Goal: Task Accomplishment & Management: Complete application form

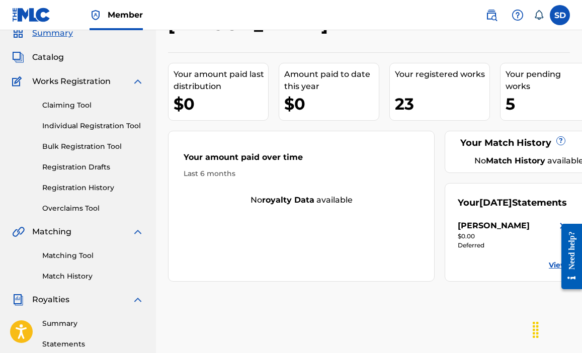
scroll to position [45, 0]
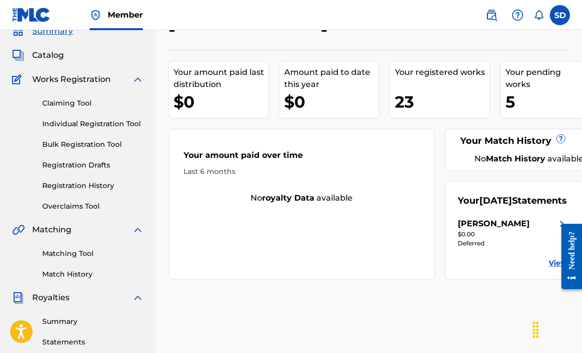
click at [87, 125] on link "Individual Registration Tool" at bounding box center [93, 124] width 102 height 11
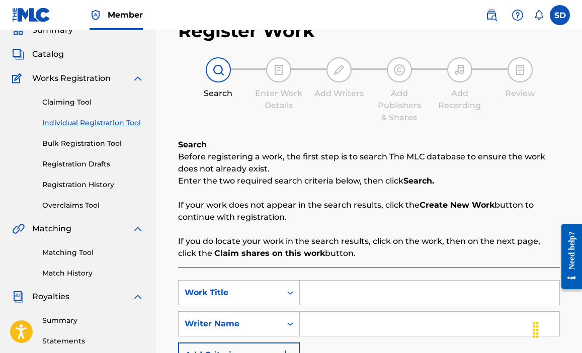
scroll to position [192, 0]
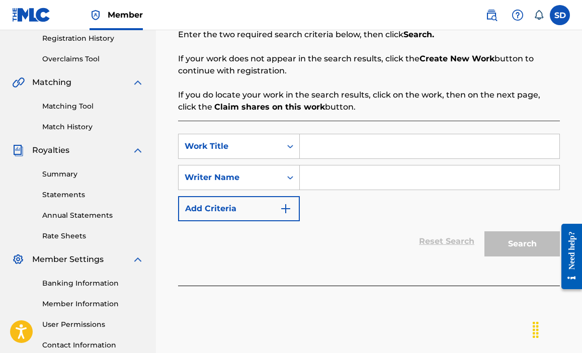
click at [313, 146] on input "Search Form" at bounding box center [430, 146] width 260 height 24
type input "Minden My Business"
click at [372, 185] on input "Search Form" at bounding box center [430, 178] width 260 height 24
type input "0"
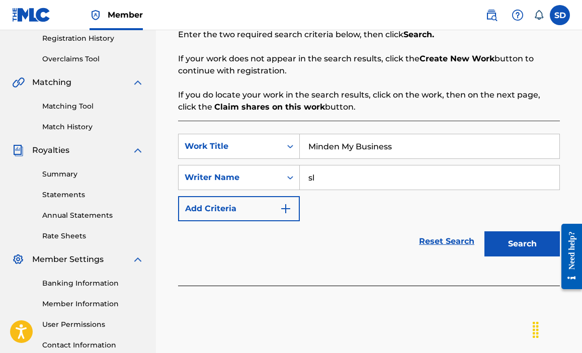
type input "s"
click at [331, 183] on input "01021893284" at bounding box center [430, 178] width 260 height 24
type input "01021893284"
click at [509, 253] on button "Search" at bounding box center [522, 243] width 75 height 25
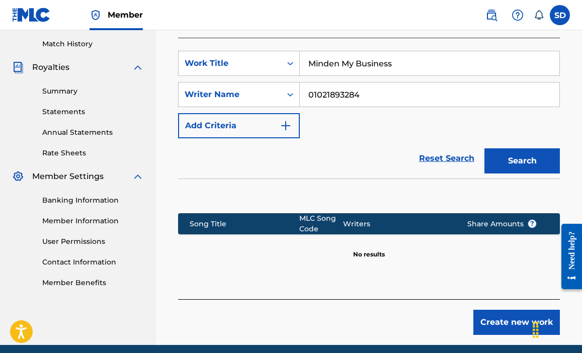
scroll to position [315, 0]
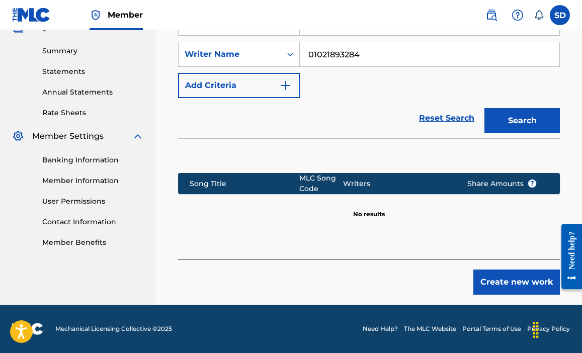
click at [490, 286] on button "Create new work" at bounding box center [516, 282] width 87 height 25
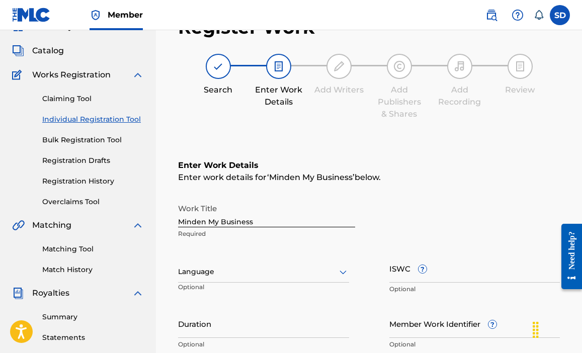
scroll to position [51, 0]
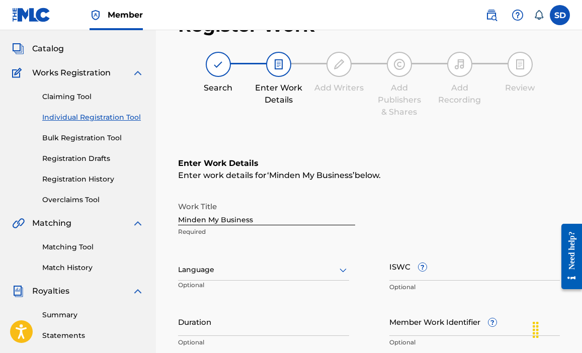
click at [267, 279] on div "Language" at bounding box center [263, 270] width 171 height 21
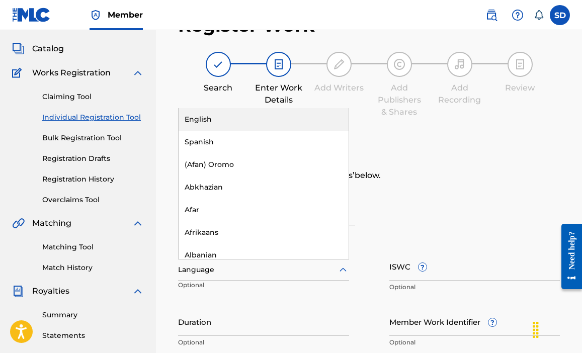
click at [247, 122] on div "English" at bounding box center [264, 119] width 170 height 23
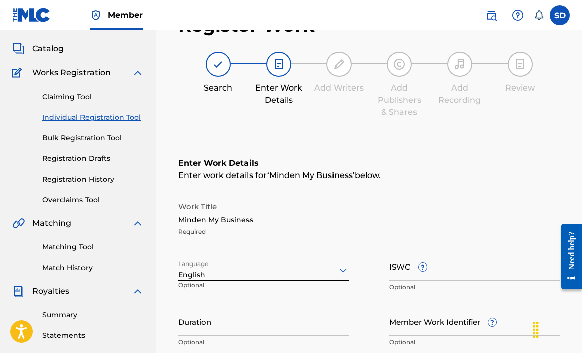
click at [444, 271] on input "ISWC ?" at bounding box center [474, 266] width 171 height 29
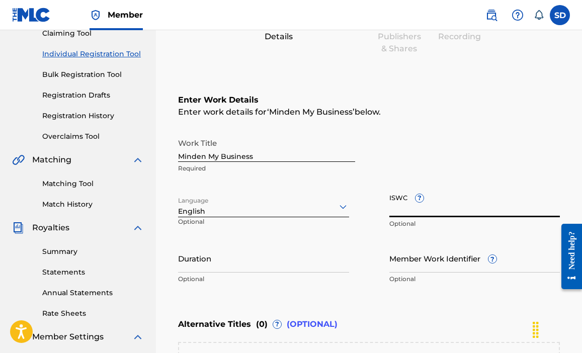
scroll to position [117, 0]
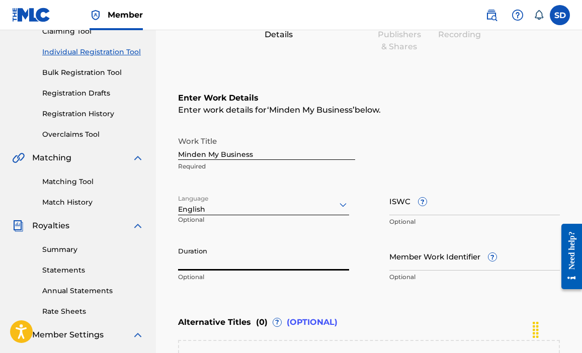
click at [254, 261] on input "Duration" at bounding box center [263, 256] width 171 height 29
type input "03:12"
click at [442, 276] on p "Optional" at bounding box center [474, 277] width 171 height 9
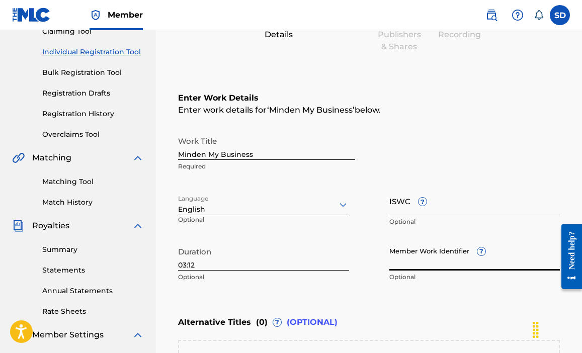
click at [441, 264] on input "Member Work Identifier ?" at bounding box center [474, 256] width 171 height 29
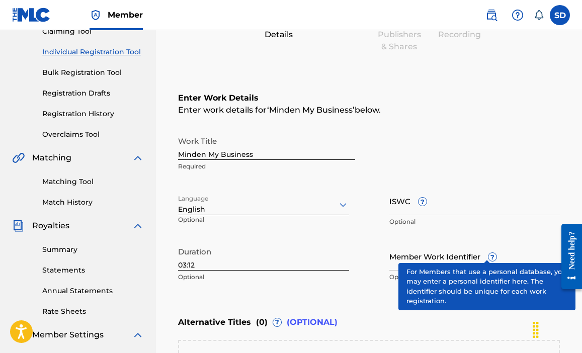
click at [482, 254] on div "Member Work Identifier ? Optional" at bounding box center [474, 264] width 171 height 45
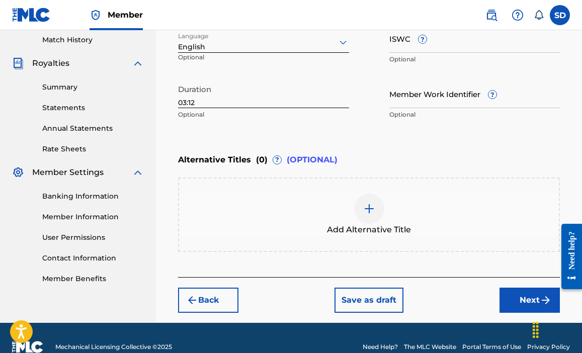
scroll to position [297, 0]
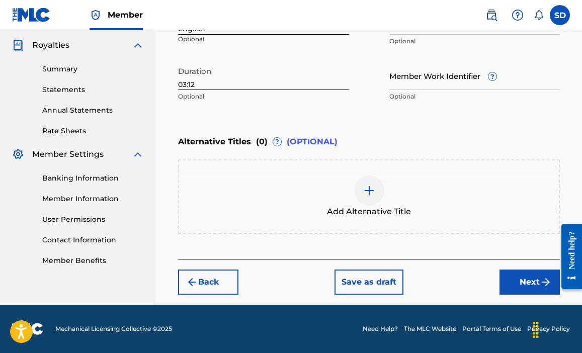
click at [522, 285] on button "Next" at bounding box center [530, 282] width 60 height 25
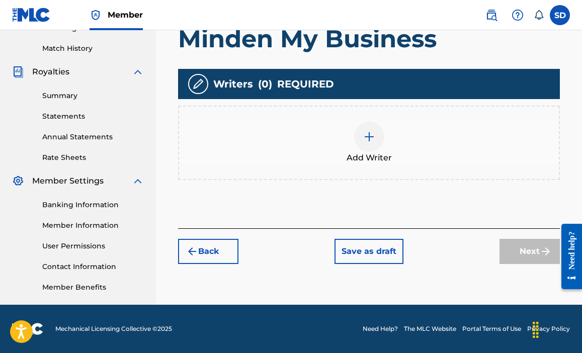
scroll to position [271, 0]
click at [357, 139] on div at bounding box center [369, 137] width 30 height 30
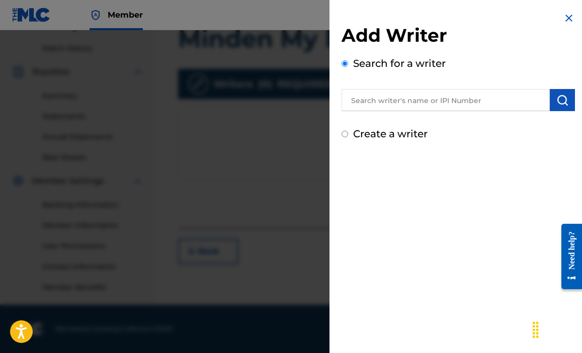
click at [398, 101] on input "text" at bounding box center [446, 100] width 208 height 22
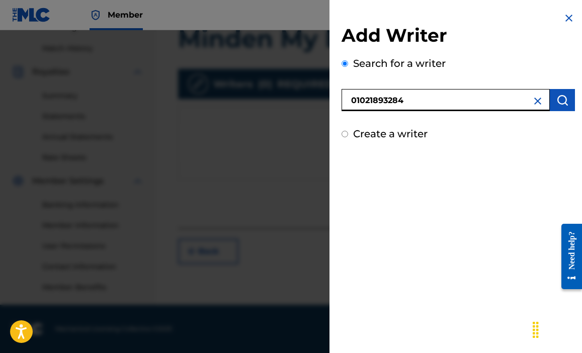
type input "01021893284"
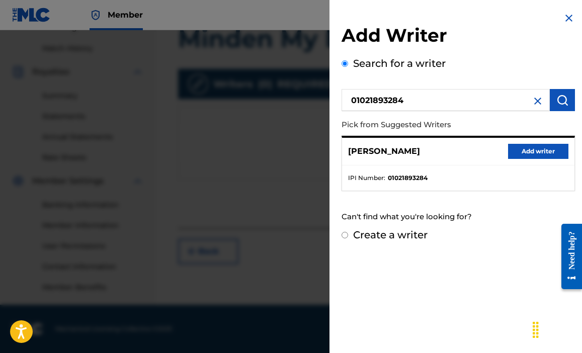
click at [511, 155] on button "Add writer" at bounding box center [538, 151] width 60 height 15
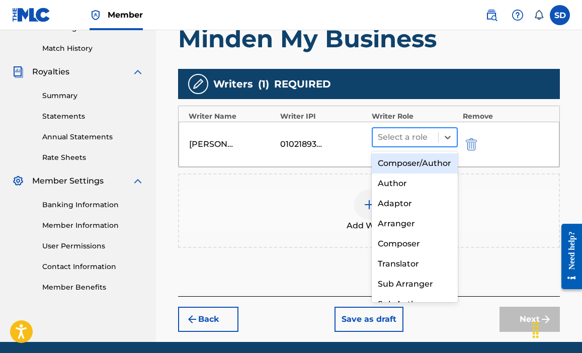
click at [415, 137] on div at bounding box center [405, 137] width 55 height 14
click at [405, 174] on div "Composer/Author" at bounding box center [415, 163] width 86 height 20
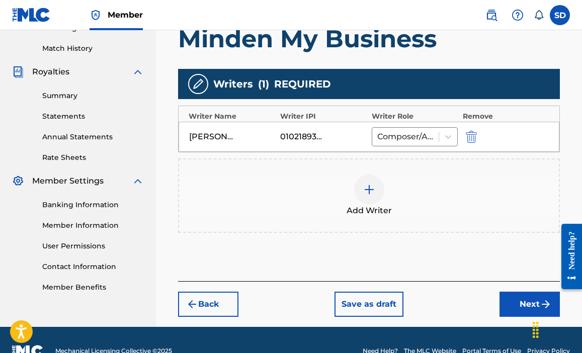
click at [530, 313] on button "Next" at bounding box center [530, 304] width 60 height 25
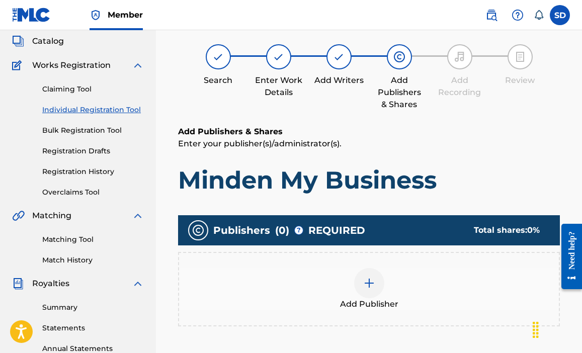
scroll to position [88, 0]
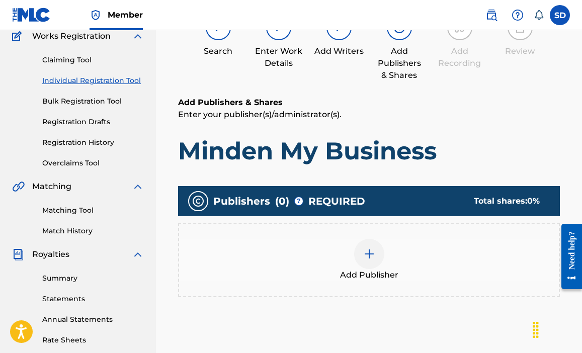
click at [363, 256] on img at bounding box center [369, 254] width 12 height 12
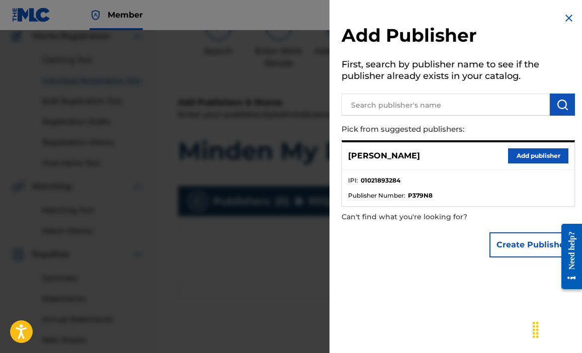
click at [538, 151] on button "Add publisher" at bounding box center [538, 155] width 60 height 15
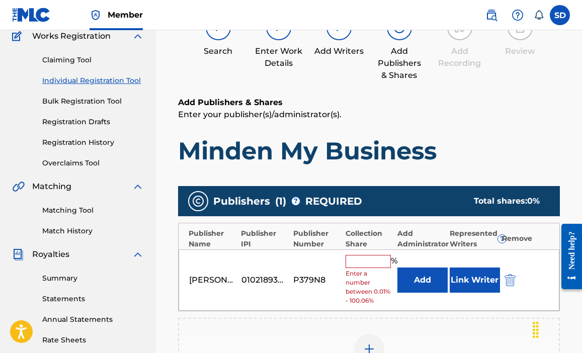
click at [388, 261] on input "text" at bounding box center [368, 261] width 45 height 13
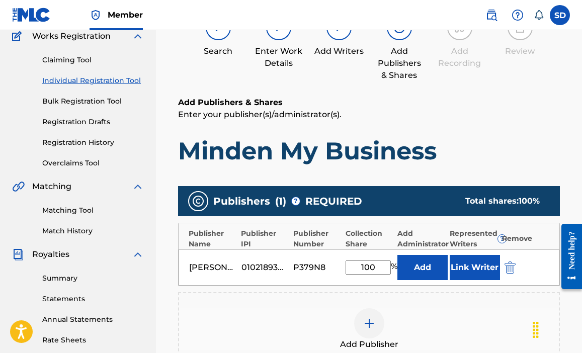
type input "100"
click at [429, 321] on div "Add Publisher" at bounding box center [369, 329] width 380 height 42
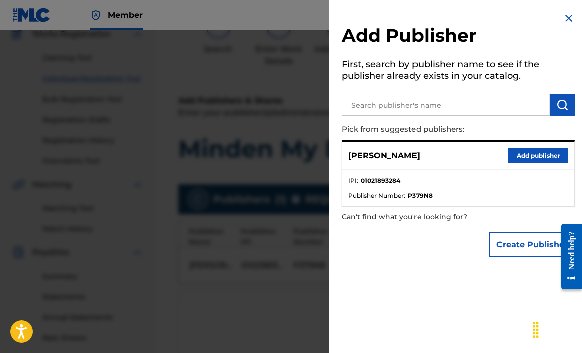
scroll to position [92, 0]
click at [274, 280] on div at bounding box center [291, 206] width 582 height 353
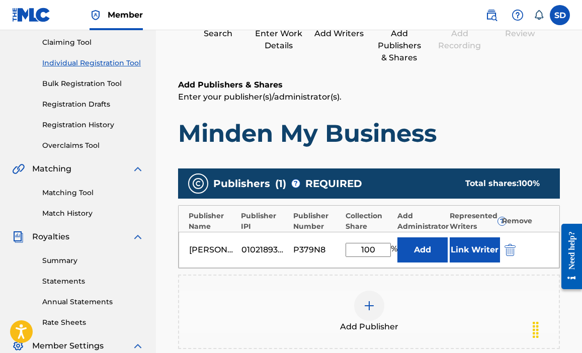
scroll to position [232, 0]
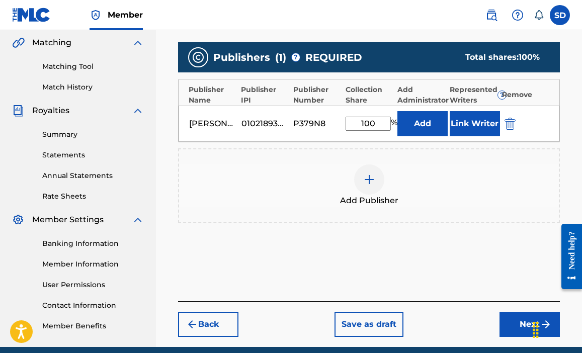
click at [516, 323] on button "Next" at bounding box center [530, 324] width 60 height 25
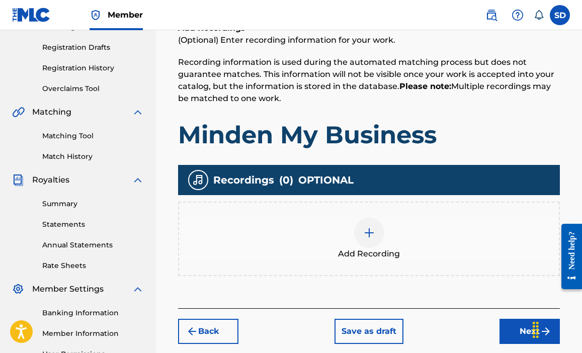
scroll to position [167, 0]
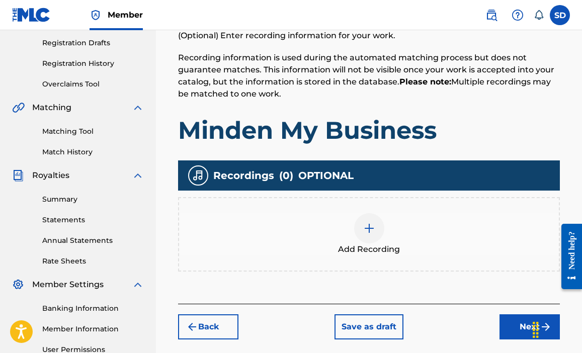
click at [377, 237] on div at bounding box center [369, 228] width 30 height 30
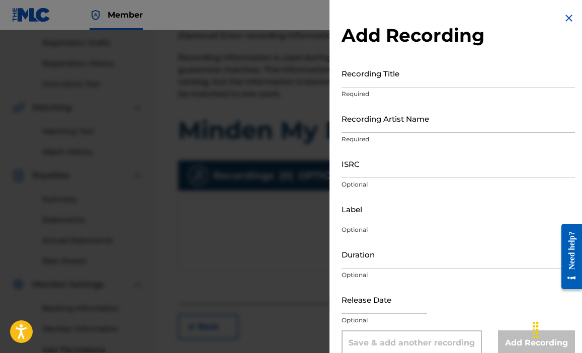
click at [375, 74] on input "Recording Title" at bounding box center [458, 73] width 233 height 29
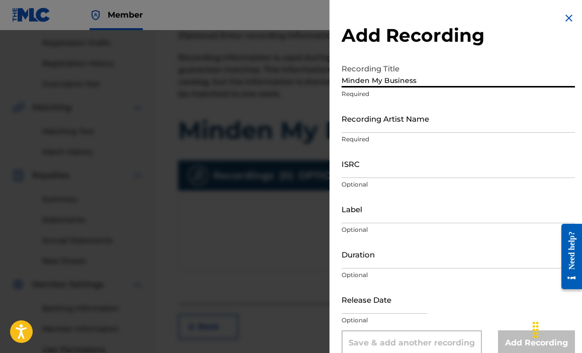
type input "Minden My Business"
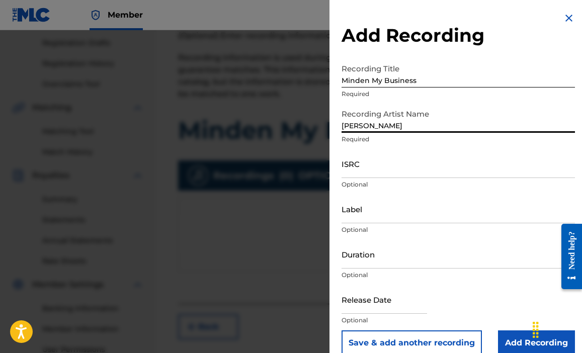
type input "[PERSON_NAME]"
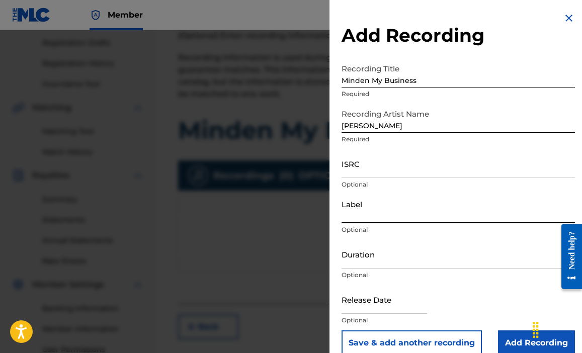
drag, startPoint x: 352, startPoint y: 166, endPoint x: 359, endPoint y: 168, distance: 7.3
click at [352, 166] on input "ISRC" at bounding box center [458, 163] width 233 height 29
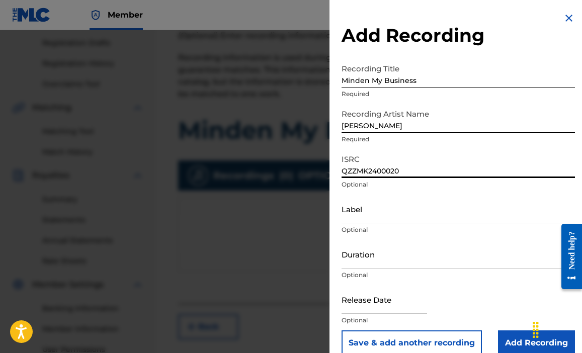
type input "QZZMK2400020"
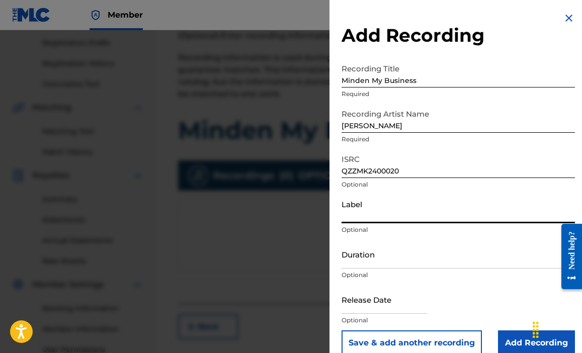
click at [372, 218] on input "Label" at bounding box center [458, 209] width 233 height 29
type input "YasharahlaNation LLC"
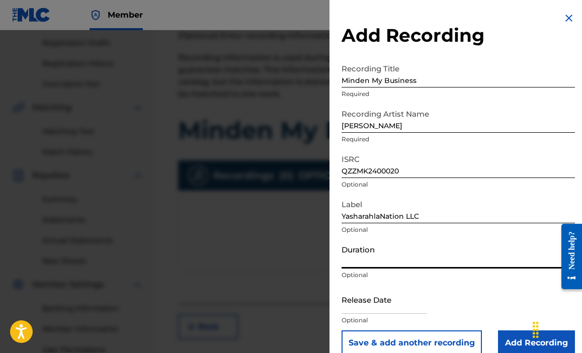
click at [393, 256] on input "Duration" at bounding box center [458, 254] width 233 height 29
type input "03:12"
click at [427, 305] on input "text" at bounding box center [385, 299] width 86 height 29
select select "7"
select select "2025"
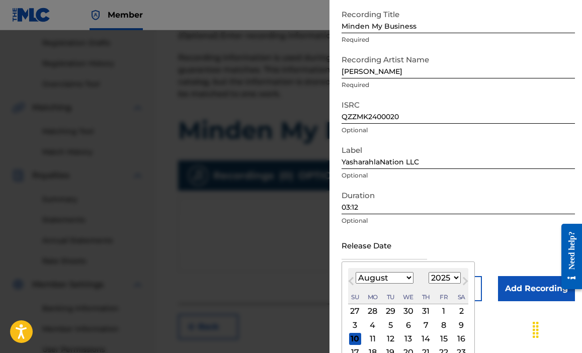
scroll to position [77, 0]
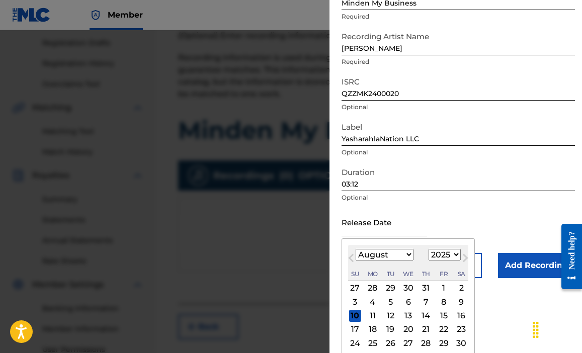
select select "8"
click at [374, 290] on div "1" at bounding box center [373, 288] width 12 height 12
type input "[DATE]"
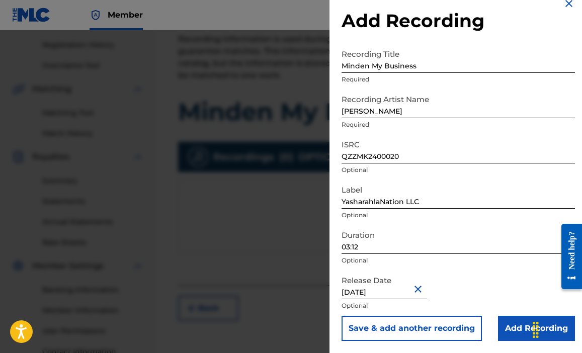
scroll to position [197, 0]
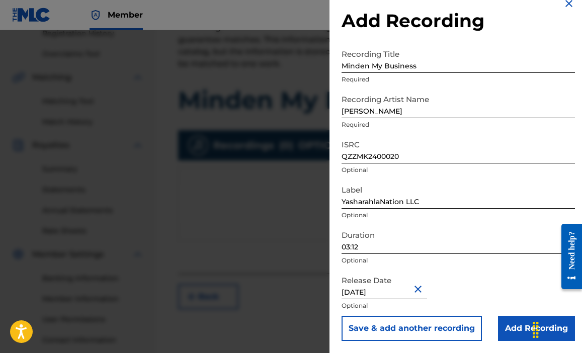
click at [512, 327] on input "Add Recording" at bounding box center [536, 328] width 77 height 25
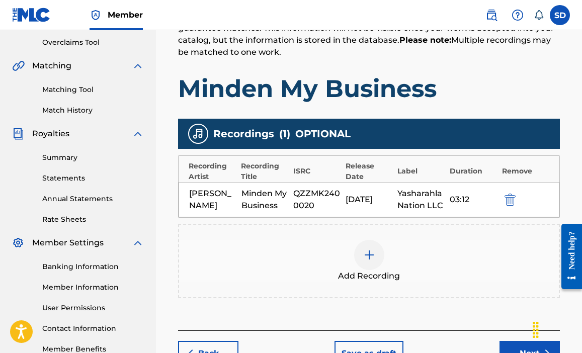
scroll to position [292, 0]
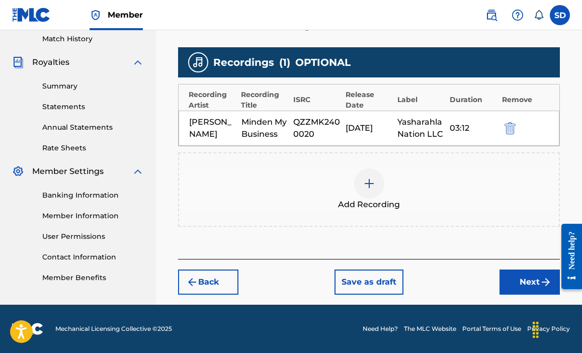
click at [524, 280] on button "Next" at bounding box center [530, 282] width 60 height 25
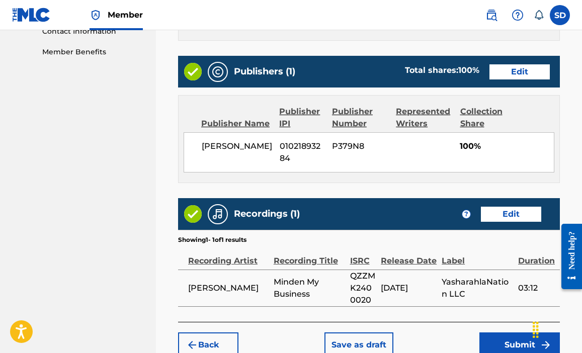
scroll to position [558, 0]
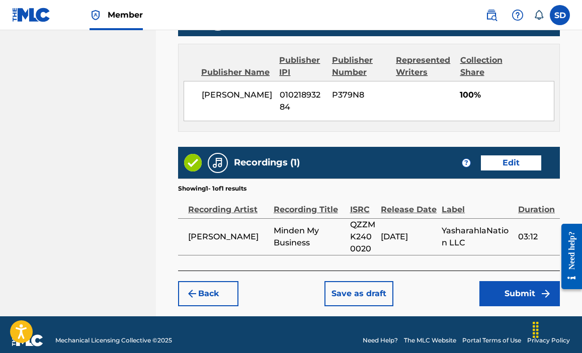
click at [507, 281] on button "Submit" at bounding box center [520, 293] width 81 height 25
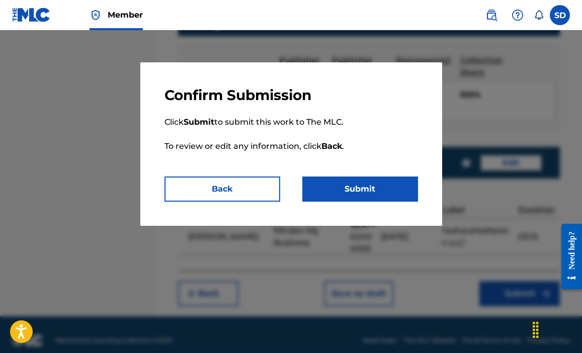
click at [389, 193] on button "Submit" at bounding box center [360, 189] width 116 height 25
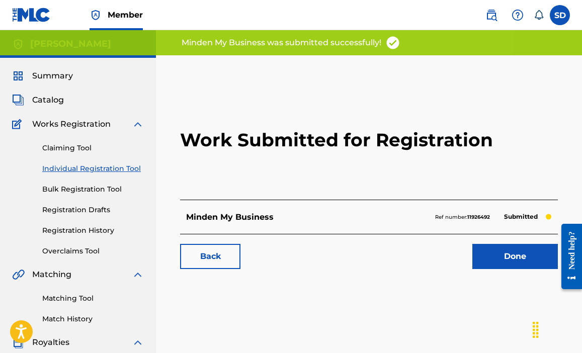
click at [506, 256] on link "Done" at bounding box center [515, 256] width 86 height 25
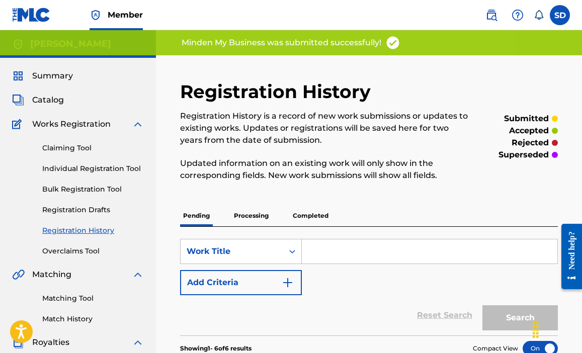
click at [351, 254] on input "Search Form" at bounding box center [430, 252] width 256 height 24
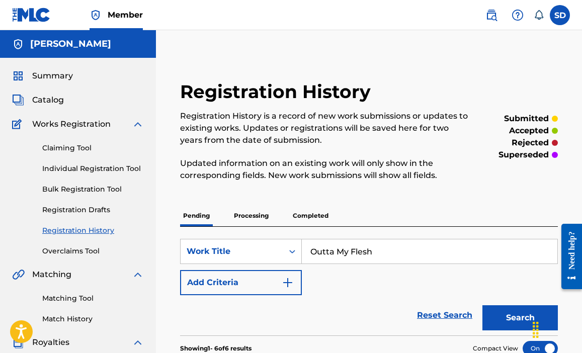
type input "Outta My Flesh"
click at [502, 313] on button "Search" at bounding box center [520, 317] width 75 height 25
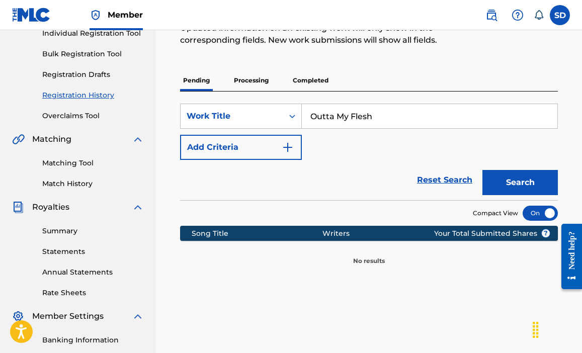
scroll to position [133, 0]
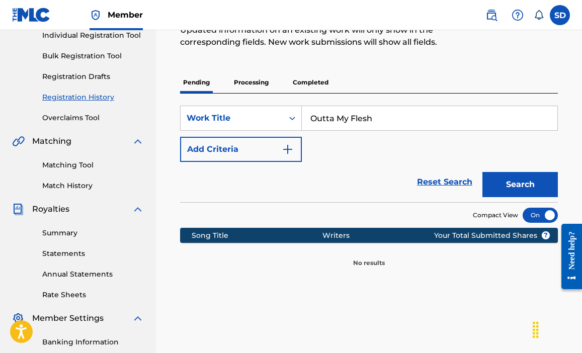
click at [320, 144] on div "SearchWithCriteria7a4d71c3-0017-41df-aa36-67719d47dc54 Work Title Outta My Fles…" at bounding box center [369, 134] width 378 height 56
click at [514, 183] on button "Search" at bounding box center [520, 184] width 75 height 25
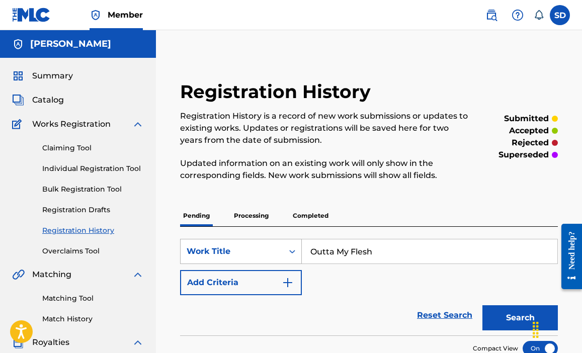
scroll to position [20, 0]
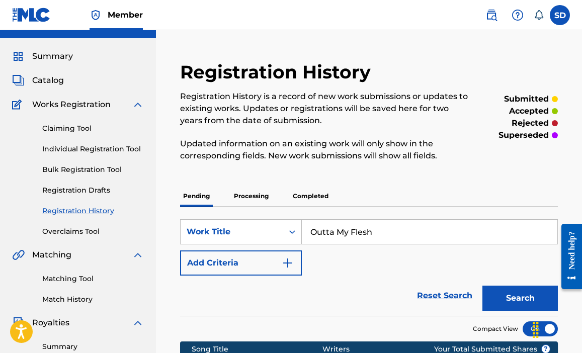
click at [279, 259] on button "Add Criteria" at bounding box center [241, 263] width 122 height 25
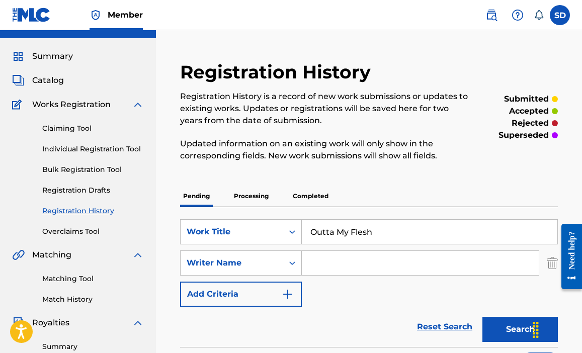
click at [328, 263] on input "Search Form" at bounding box center [420, 263] width 237 height 24
type input "01021893284"
click at [497, 324] on button "Search" at bounding box center [520, 329] width 75 height 25
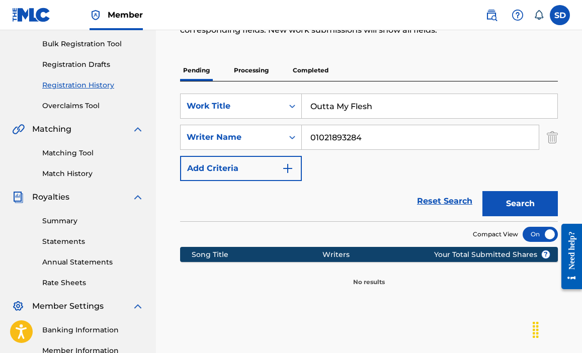
scroll to position [220, 0]
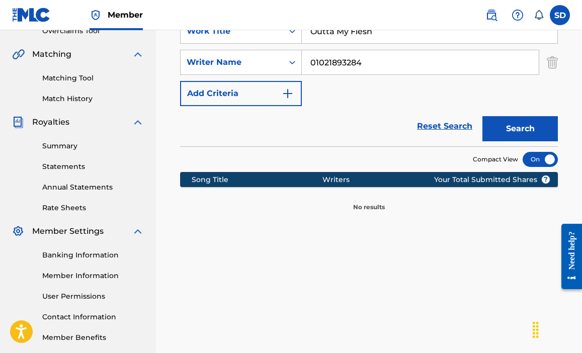
click at [512, 132] on button "Search" at bounding box center [520, 128] width 75 height 25
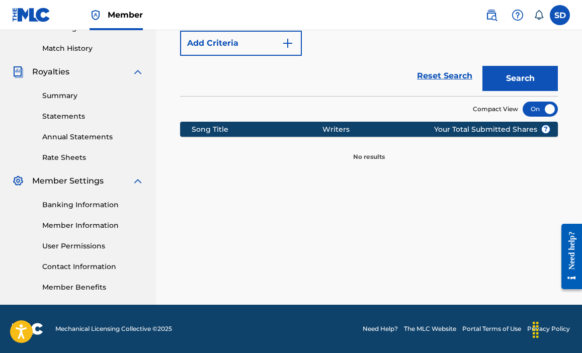
scroll to position [0, 0]
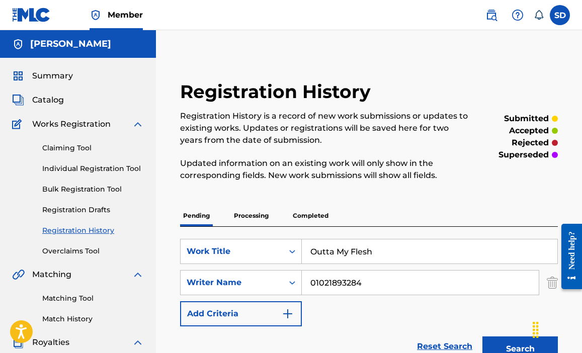
click at [277, 312] on button "Add Criteria" at bounding box center [241, 313] width 122 height 25
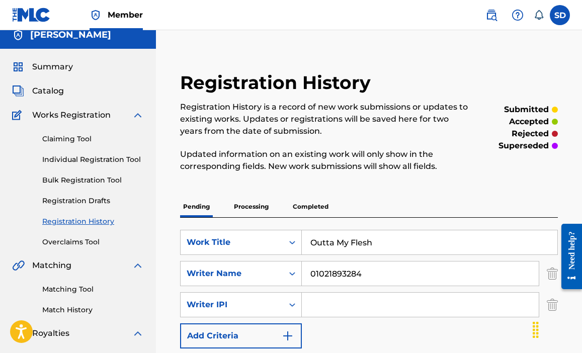
scroll to position [22, 0]
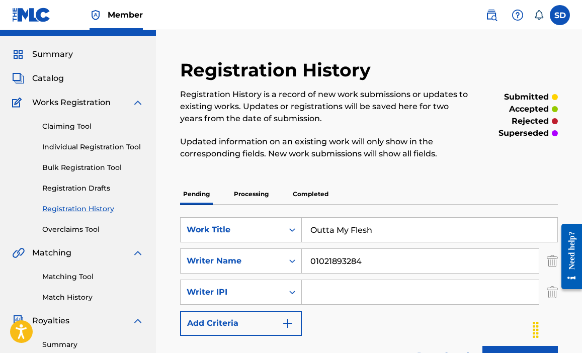
click at [386, 172] on div "Registration History Registration History is a record of new work submissions o…" at bounding box center [369, 250] width 402 height 383
click at [123, 143] on link "Individual Registration Tool" at bounding box center [93, 147] width 102 height 11
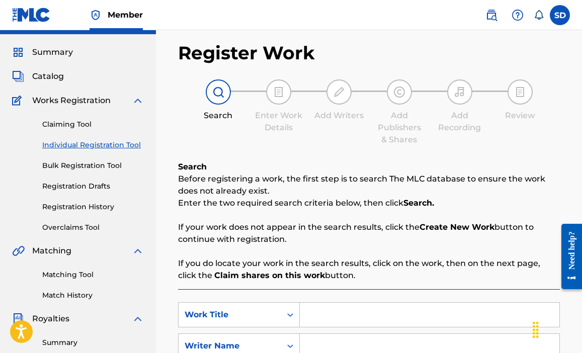
scroll to position [199, 0]
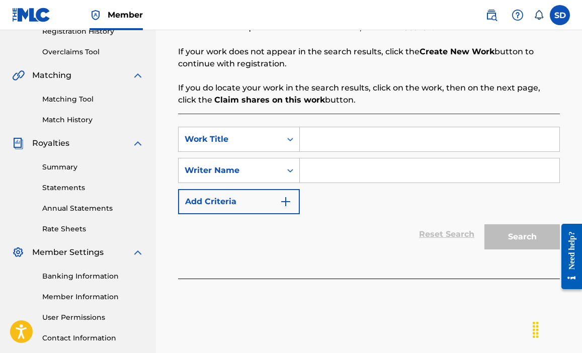
click at [331, 149] on input "Search Form" at bounding box center [430, 139] width 260 height 24
type input "Outta My Flesh"
drag, startPoint x: 348, startPoint y: 176, endPoint x: 350, endPoint y: 167, distance: 9.7
click at [348, 176] on input "Search Form" at bounding box center [430, 170] width 260 height 24
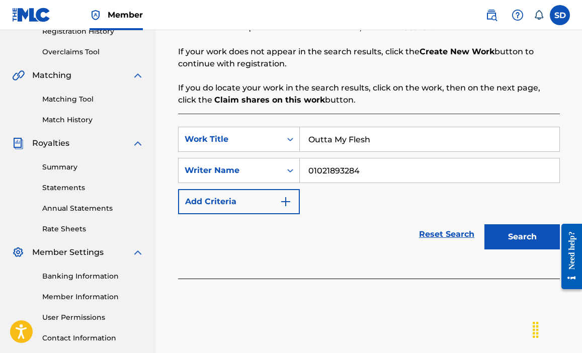
type input "01021893284"
click at [507, 249] on button "Search" at bounding box center [522, 236] width 75 height 25
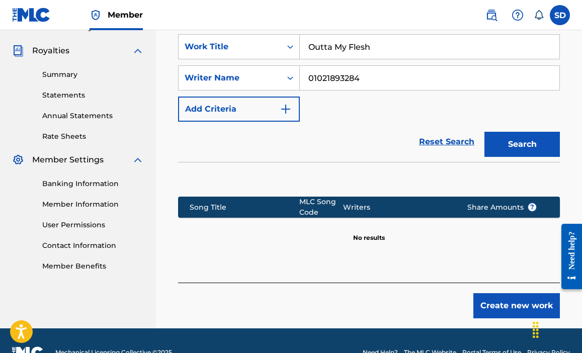
scroll to position [294, 0]
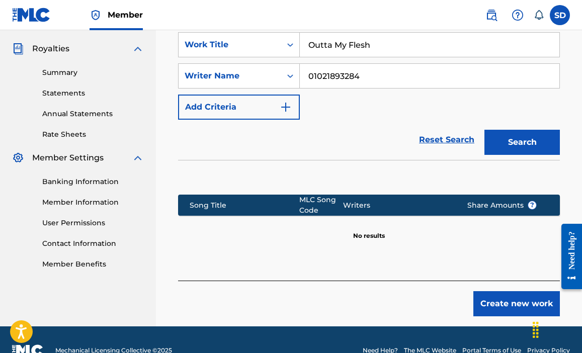
click at [494, 309] on button "Create new work" at bounding box center [516, 303] width 87 height 25
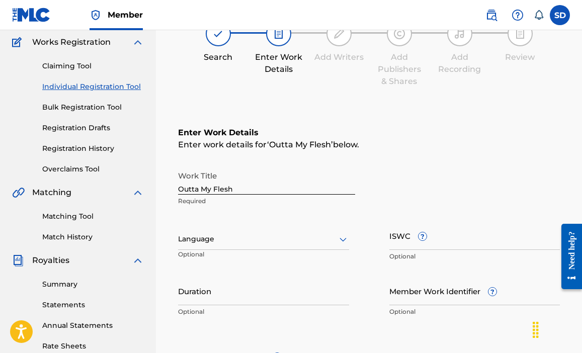
scroll to position [84, 0]
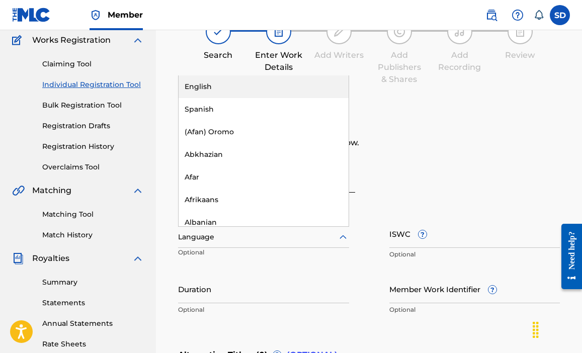
click at [271, 239] on div at bounding box center [263, 237] width 171 height 13
drag, startPoint x: 224, startPoint y: 96, endPoint x: 239, endPoint y: 105, distance: 16.7
click at [224, 96] on div "English" at bounding box center [264, 86] width 170 height 23
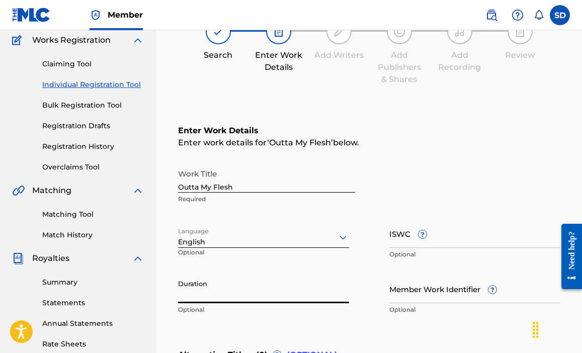
click at [213, 294] on input "Duration" at bounding box center [263, 289] width 171 height 29
type input "02:56"
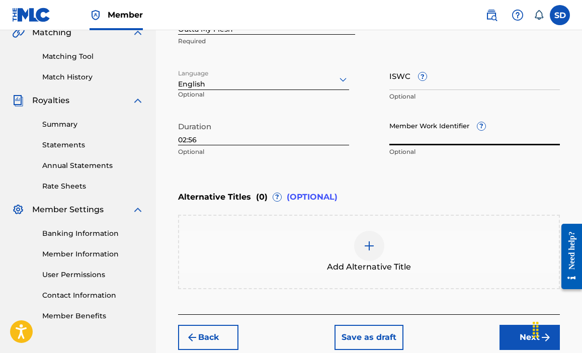
scroll to position [267, 0]
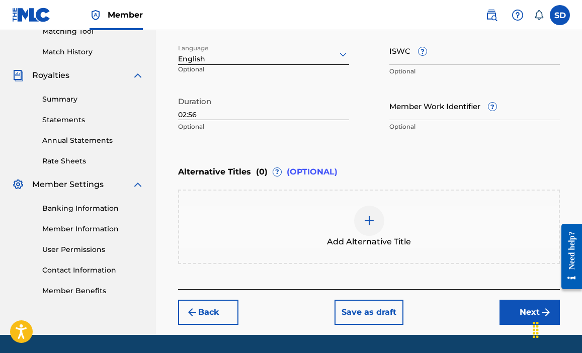
click at [510, 313] on button "Next" at bounding box center [530, 312] width 60 height 25
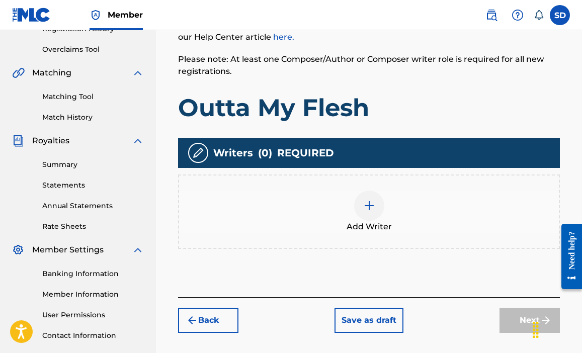
scroll to position [248, 0]
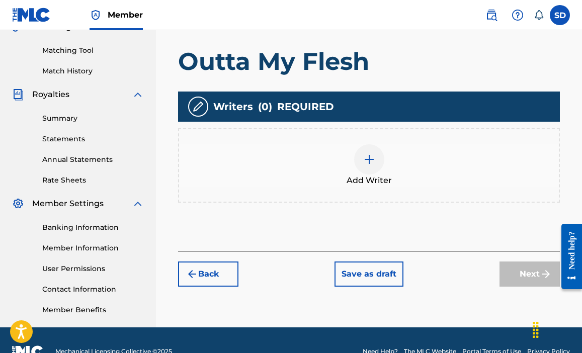
click at [377, 161] on div at bounding box center [369, 159] width 30 height 30
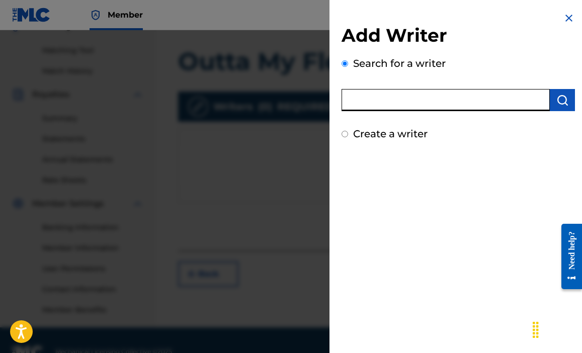
click at [400, 106] on input "text" at bounding box center [446, 100] width 208 height 22
type input "01021893284"
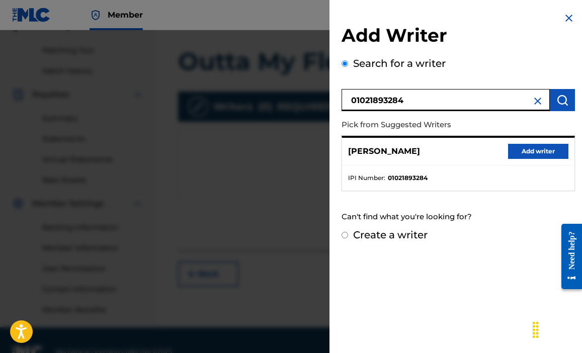
click at [517, 154] on button "Add writer" at bounding box center [538, 151] width 60 height 15
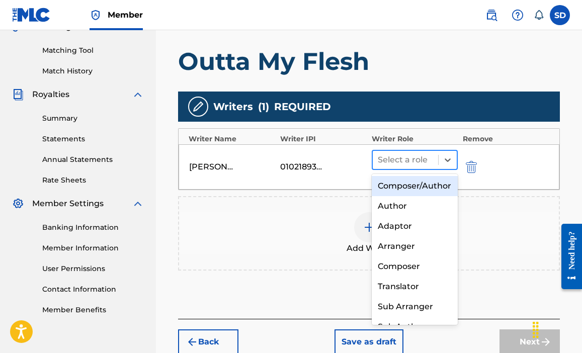
drag, startPoint x: 437, startPoint y: 163, endPoint x: 430, endPoint y: 161, distance: 6.8
click at [437, 163] on div "Select a role" at bounding box center [405, 160] width 65 height 18
click at [436, 183] on div "Composer/Author" at bounding box center [415, 186] width 86 height 20
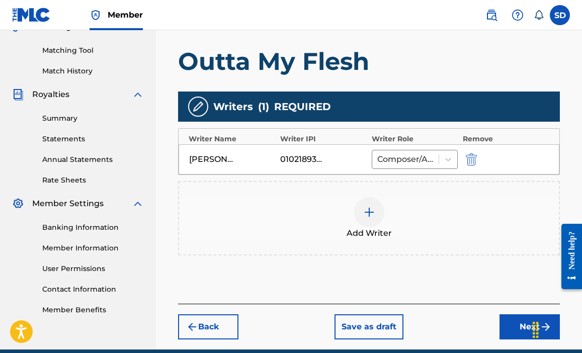
click at [518, 329] on button "Next" at bounding box center [530, 326] width 60 height 25
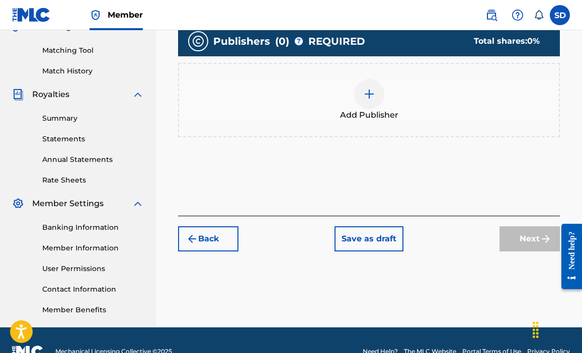
click at [361, 102] on div at bounding box center [369, 94] width 30 height 30
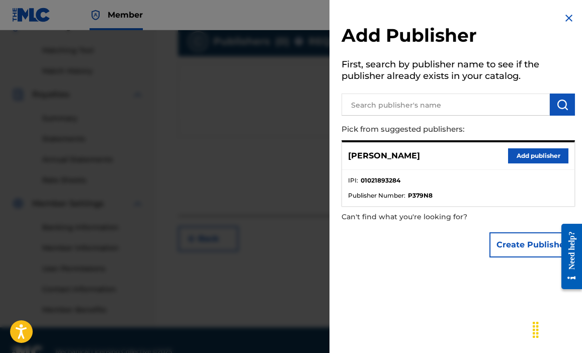
click at [521, 154] on button "Add publisher" at bounding box center [538, 155] width 60 height 15
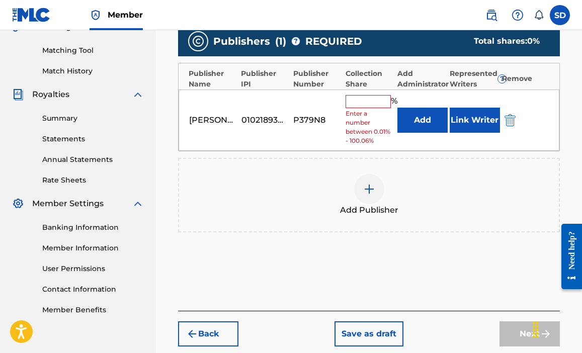
click at [366, 103] on input "text" at bounding box center [368, 101] width 45 height 13
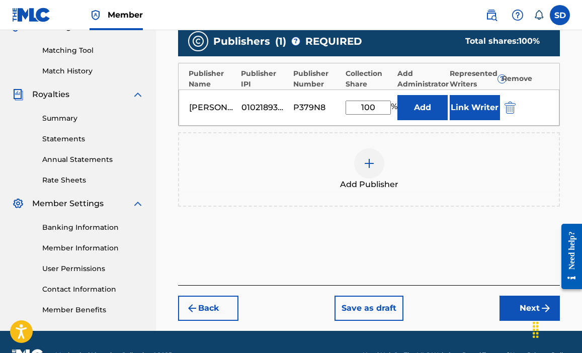
type input "100"
click at [506, 305] on button "Next" at bounding box center [530, 308] width 60 height 25
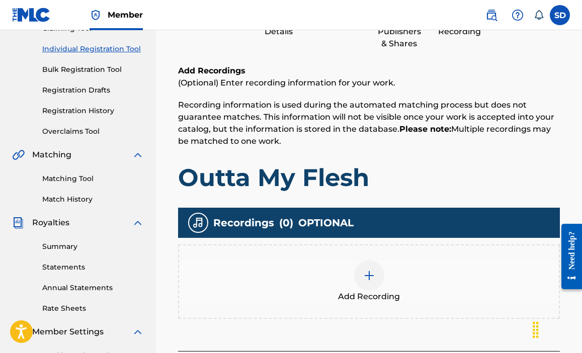
scroll to position [129, 0]
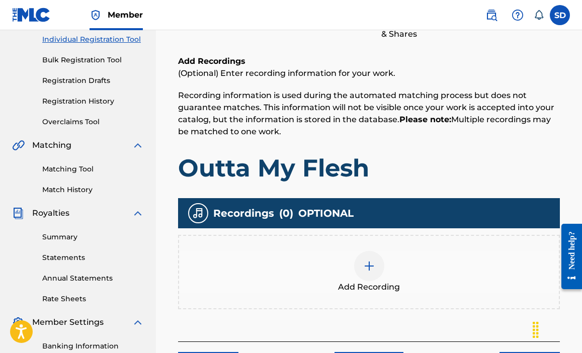
click at [377, 262] on div at bounding box center [369, 266] width 30 height 30
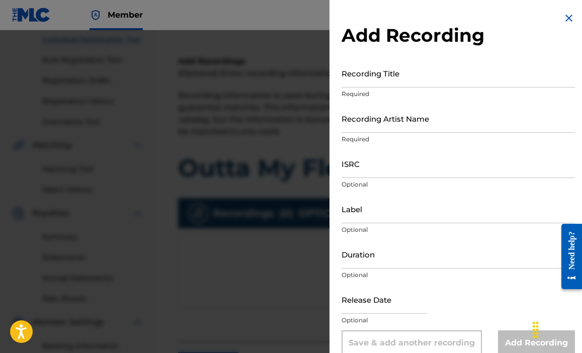
scroll to position [2, 0]
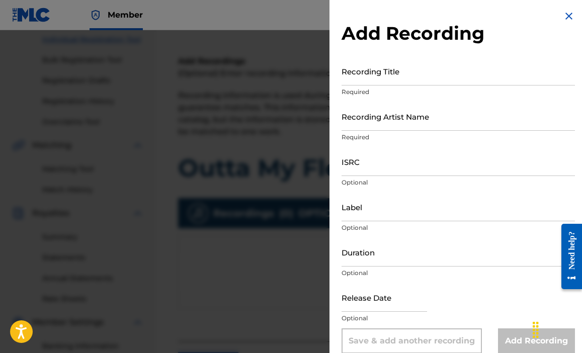
click at [380, 76] on input "Recording Title" at bounding box center [458, 71] width 233 height 29
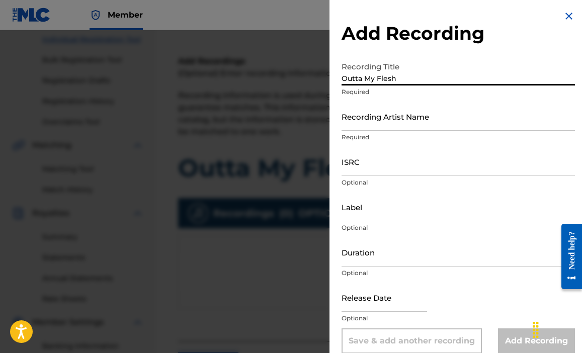
type input "Outta My Flesh"
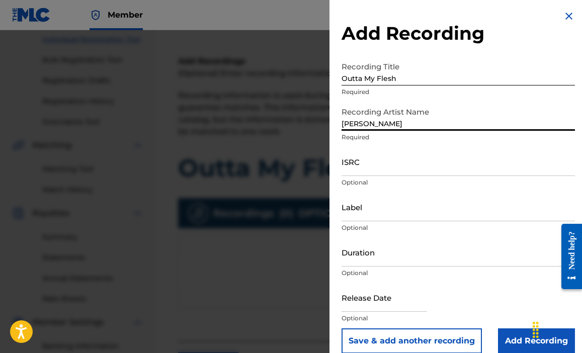
type input "[PERSON_NAME]"
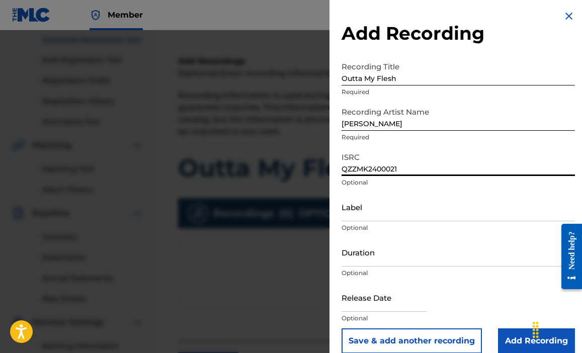
type input "QZZMK2400021"
click at [368, 212] on input "Label" at bounding box center [458, 207] width 233 height 29
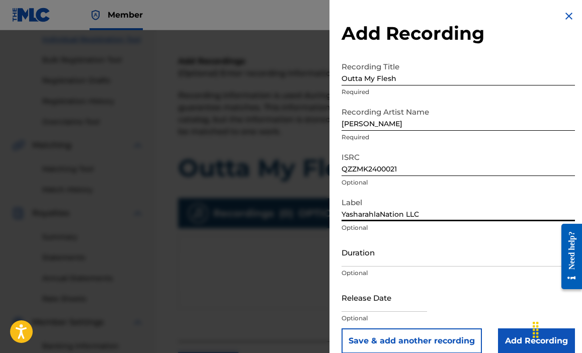
type input "YasharahlaNation LLC"
click at [385, 257] on input "Duration" at bounding box center [458, 252] width 233 height 29
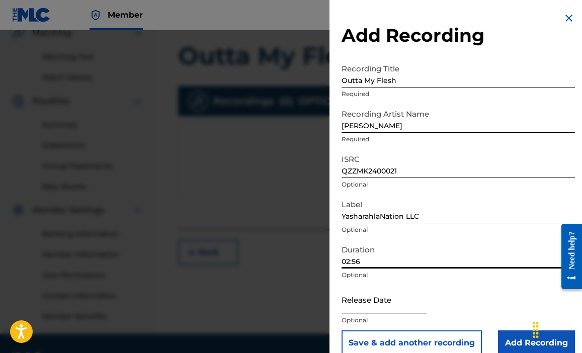
scroll to position [15, 0]
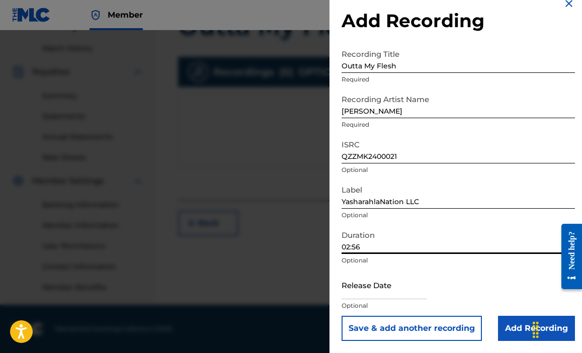
type input "02:56"
select select "7"
select select "2025"
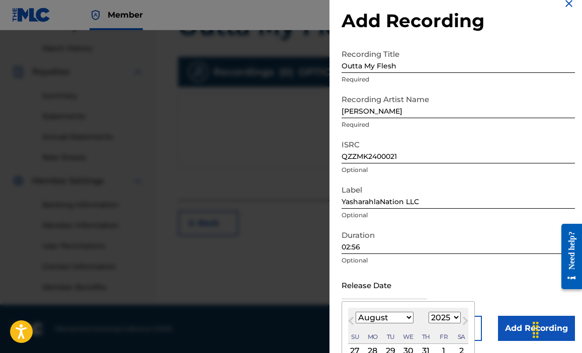
click at [407, 292] on input "text" at bounding box center [385, 285] width 86 height 29
select select "8"
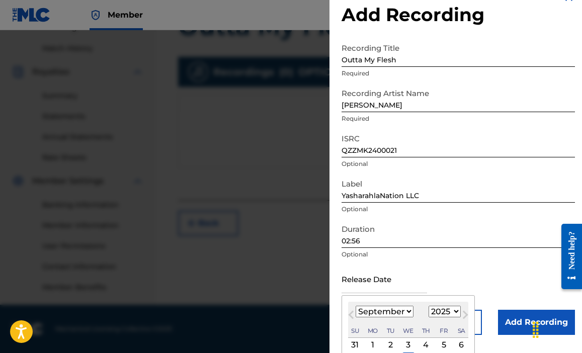
click at [370, 344] on div "1" at bounding box center [373, 345] width 12 height 12
type input "[DATE]"
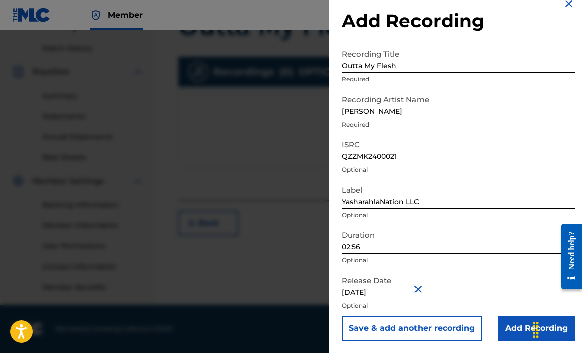
click at [510, 326] on input "Add Recording" at bounding box center [536, 328] width 77 height 25
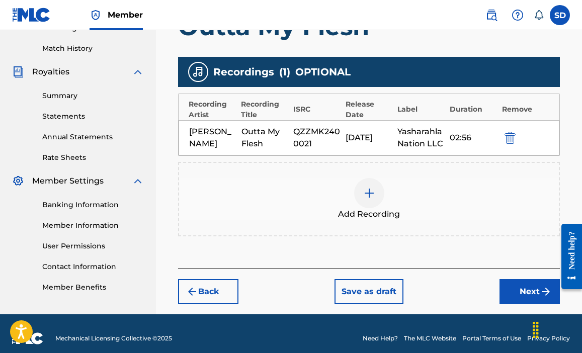
click at [510, 304] on button "Next" at bounding box center [530, 291] width 60 height 25
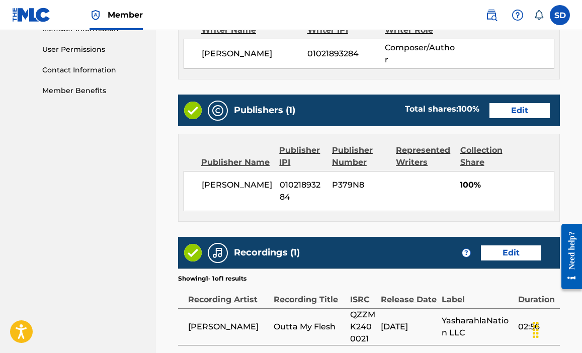
scroll to position [509, 0]
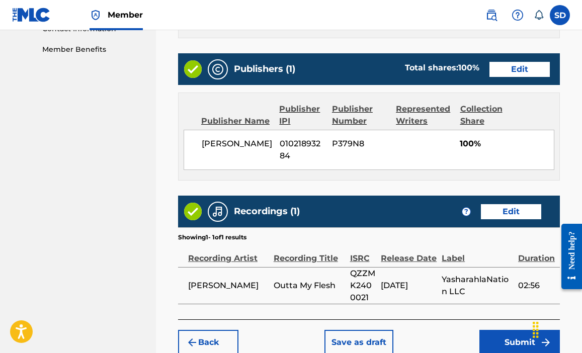
click at [507, 330] on button "Submit" at bounding box center [520, 342] width 81 height 25
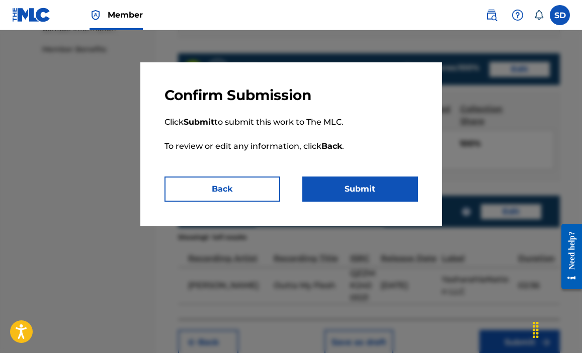
click at [354, 200] on button "Submit" at bounding box center [360, 189] width 116 height 25
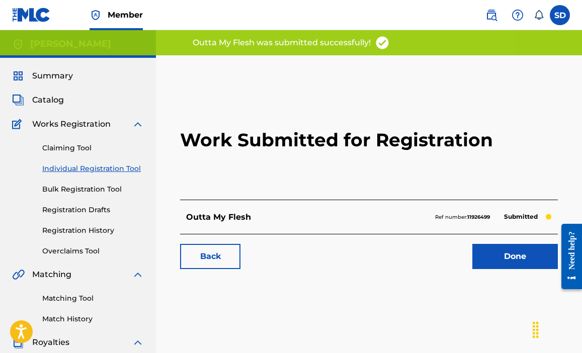
click at [494, 254] on link "Done" at bounding box center [515, 256] width 86 height 25
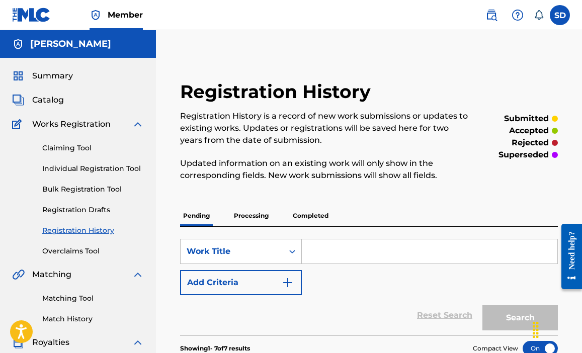
click at [97, 171] on link "Individual Registration Tool" at bounding box center [93, 169] width 102 height 11
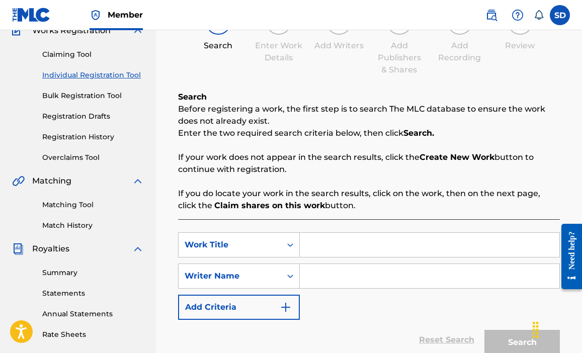
scroll to position [96, 0]
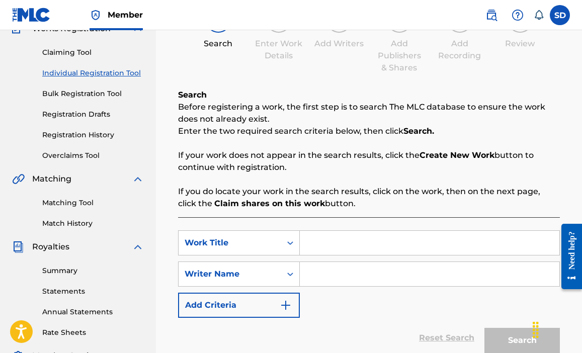
click at [321, 245] on input "Search Form" at bounding box center [430, 243] width 260 height 24
type input "He Meant It"
drag, startPoint x: 377, startPoint y: 290, endPoint x: 380, endPoint y: 279, distance: 11.0
click at [380, 281] on div "SearchWithCriteria16dccc5d-e94d-4d13-9465-5cc0775af383 Work Title He Meant It S…" at bounding box center [369, 274] width 382 height 88
drag, startPoint x: 396, startPoint y: 216, endPoint x: 391, endPoint y: 249, distance: 33.6
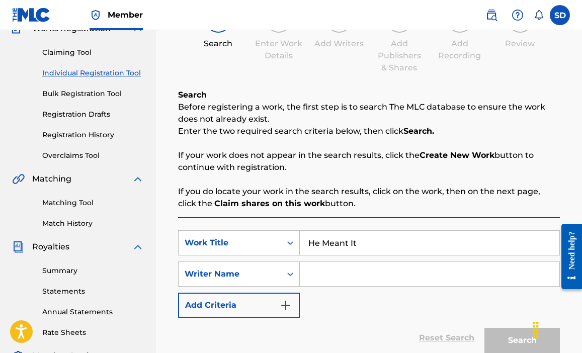
click at [396, 216] on div "Search Before registering a work, the first step is to search The MLC database …" at bounding box center [369, 235] width 382 height 293
click at [342, 283] on input "Search Form" at bounding box center [430, 274] width 260 height 24
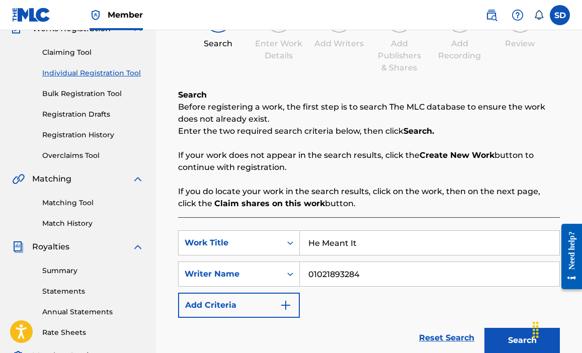
click at [501, 332] on button "Search" at bounding box center [522, 340] width 75 height 25
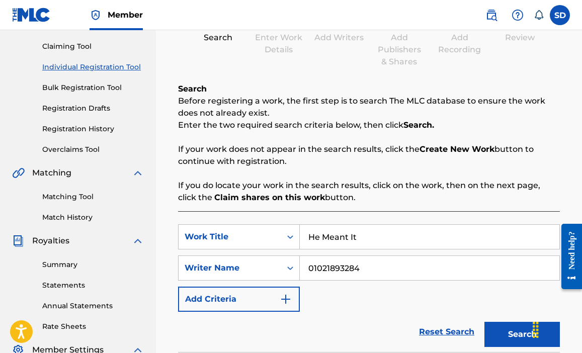
scroll to position [104, 0]
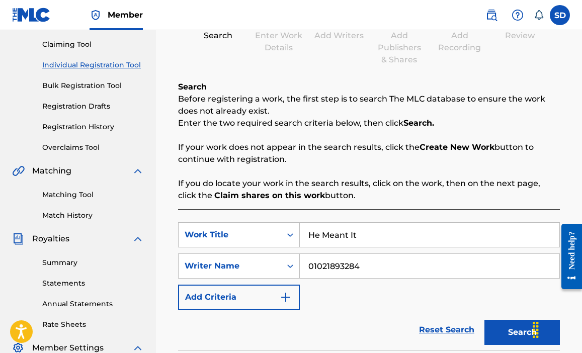
click at [497, 325] on button "Search" at bounding box center [522, 332] width 75 height 25
click at [363, 269] on input "01021893284" at bounding box center [430, 266] width 260 height 24
type input "01021893284"
click at [508, 331] on button "Search" at bounding box center [522, 332] width 75 height 25
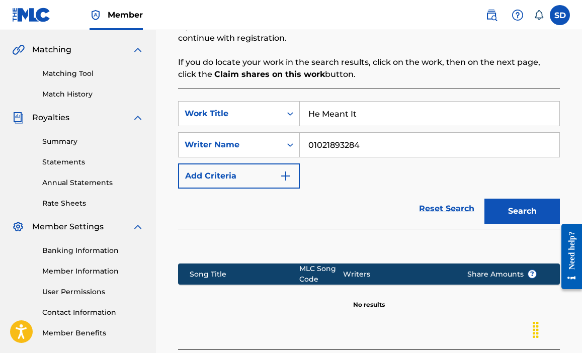
scroll to position [315, 0]
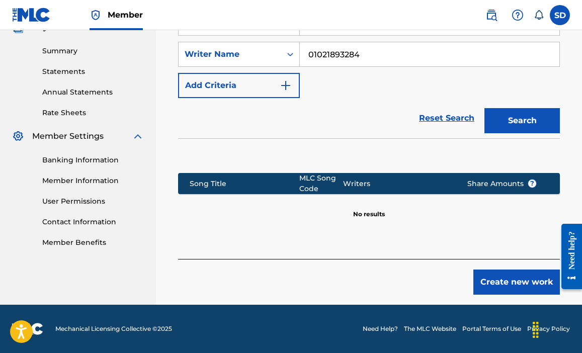
click at [521, 286] on button "Create new work" at bounding box center [516, 282] width 87 height 25
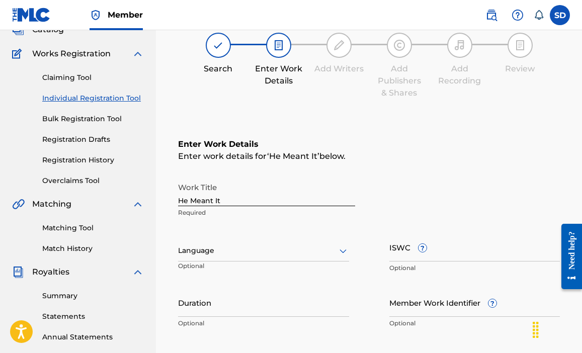
scroll to position [100, 0]
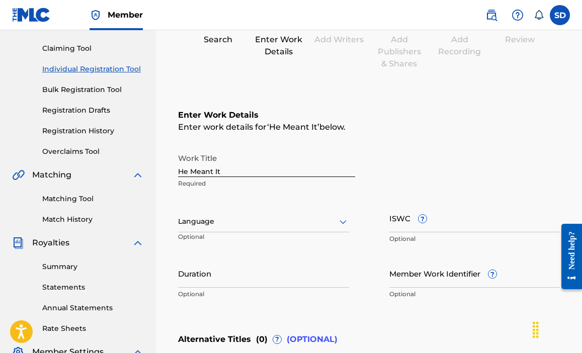
click at [311, 219] on div at bounding box center [263, 221] width 171 height 13
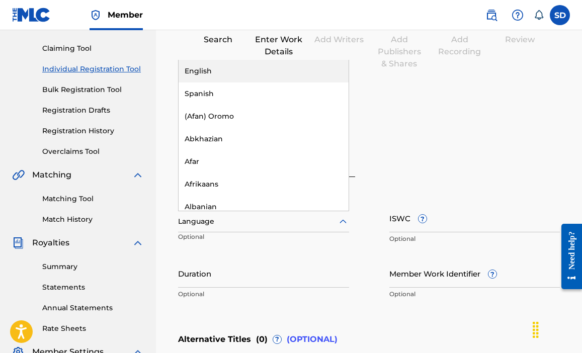
drag, startPoint x: 228, startPoint y: 73, endPoint x: 237, endPoint y: 93, distance: 21.4
click at [228, 73] on div "English" at bounding box center [264, 71] width 170 height 23
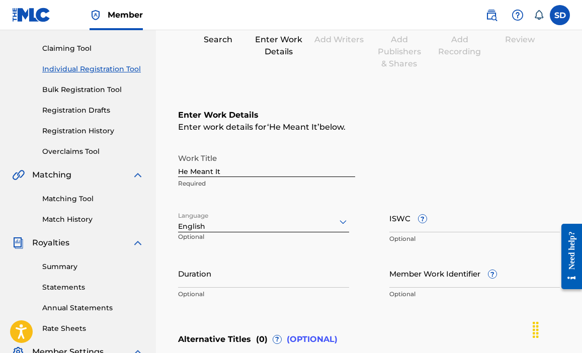
click at [220, 284] on input "Duration" at bounding box center [263, 273] width 171 height 29
type input "02:57"
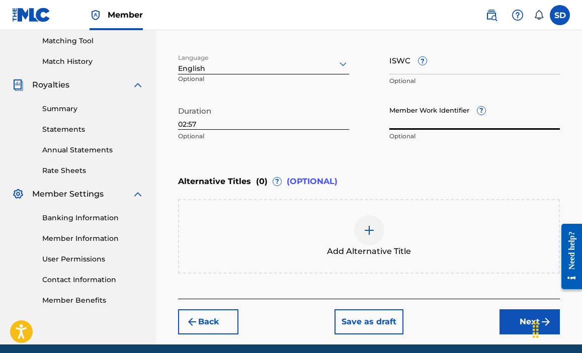
scroll to position [296, 0]
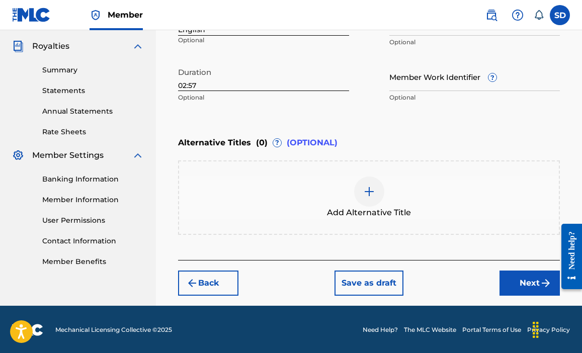
click at [510, 282] on button "Next" at bounding box center [530, 283] width 60 height 25
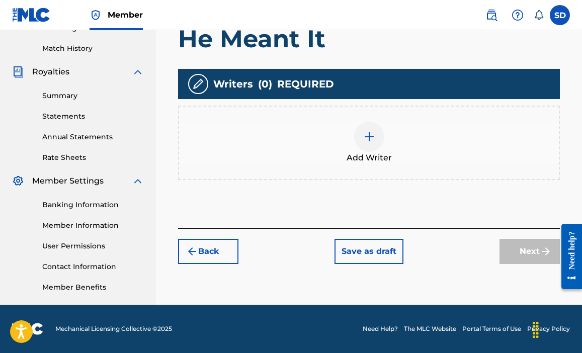
click at [366, 131] on img at bounding box center [369, 137] width 12 height 12
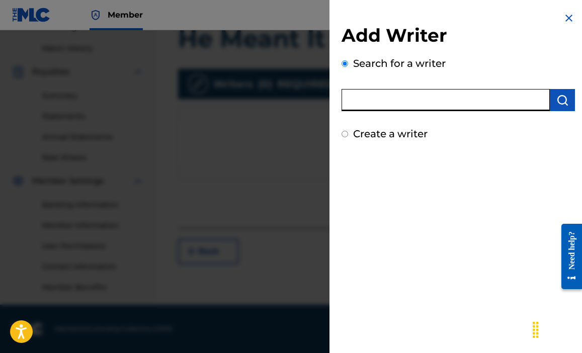
click at [436, 97] on input "text" at bounding box center [446, 100] width 208 height 22
type input "01021893284"
click at [552, 102] on button "submit" at bounding box center [562, 100] width 25 height 22
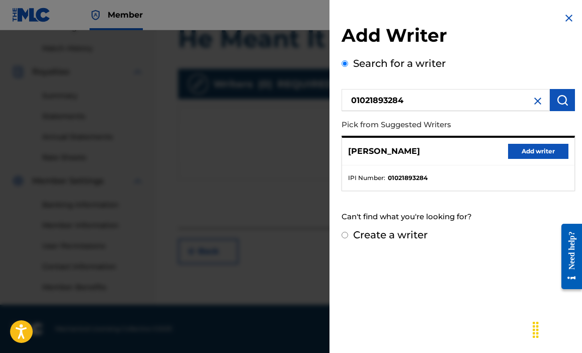
click at [533, 154] on button "Add writer" at bounding box center [538, 151] width 60 height 15
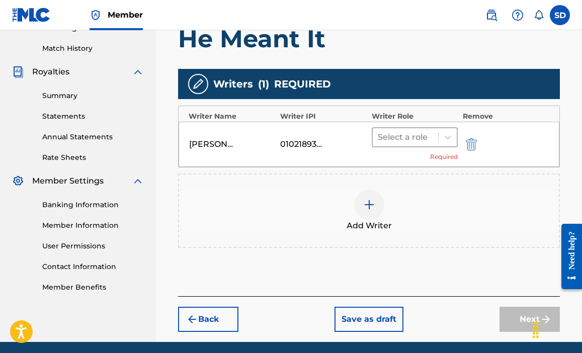
click at [405, 142] on div at bounding box center [405, 137] width 55 height 14
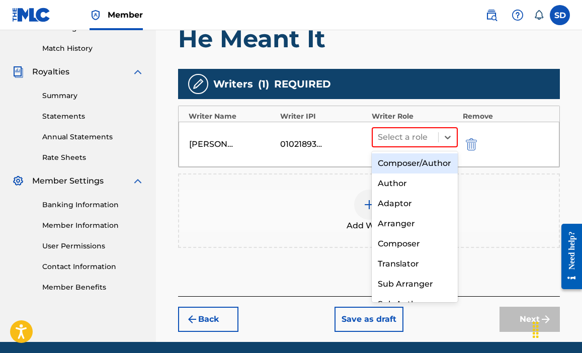
drag, startPoint x: 404, startPoint y: 166, endPoint x: 434, endPoint y: 171, distance: 30.5
click at [404, 166] on div "Composer/Author" at bounding box center [415, 163] width 86 height 20
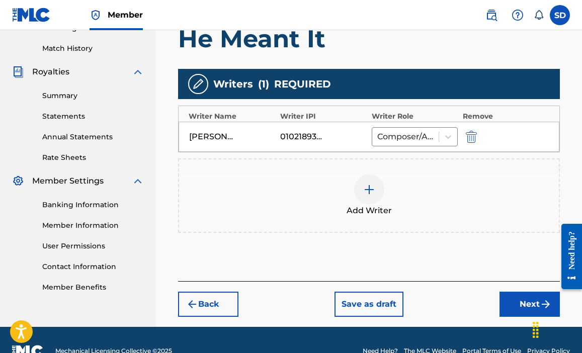
click at [534, 303] on button "Next" at bounding box center [530, 304] width 60 height 25
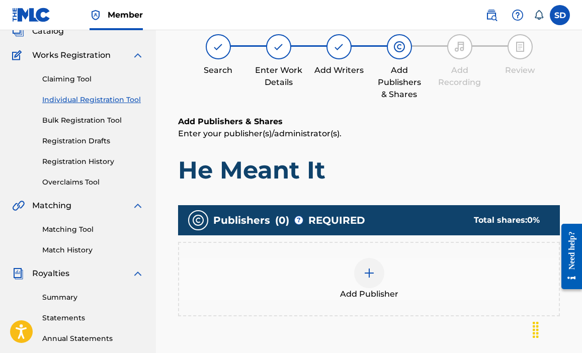
scroll to position [121, 0]
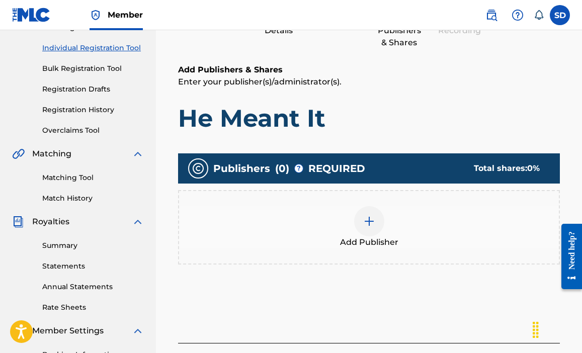
click at [378, 230] on div at bounding box center [369, 221] width 30 height 30
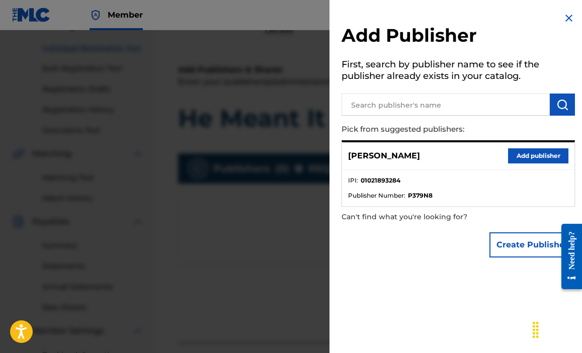
click at [536, 157] on button "Add publisher" at bounding box center [538, 155] width 60 height 15
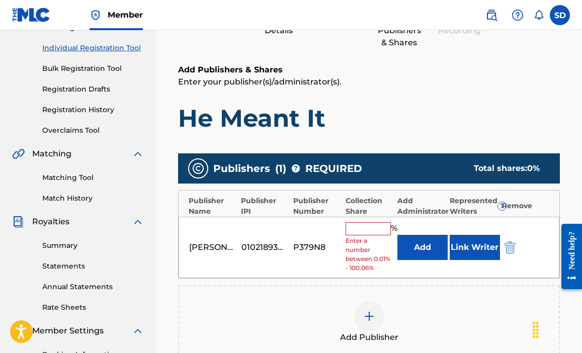
click at [347, 226] on input "text" at bounding box center [368, 228] width 45 height 13
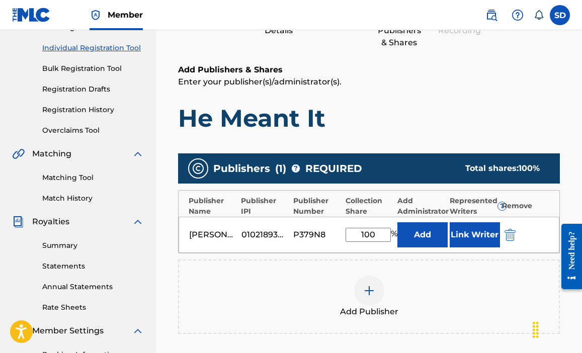
type input "100"
click at [535, 109] on h1 "He Meant It" at bounding box center [369, 118] width 382 height 30
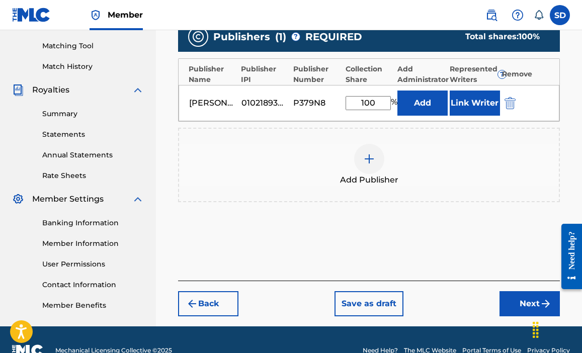
scroll to position [274, 0]
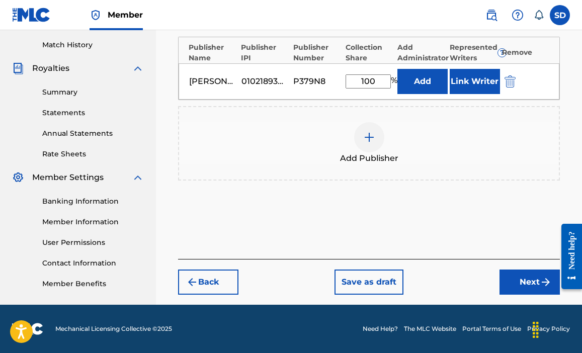
click at [545, 282] on img "submit" at bounding box center [546, 282] width 12 height 12
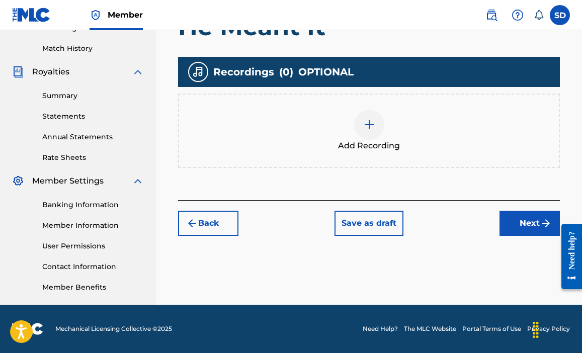
scroll to position [271, 0]
click at [362, 123] on div at bounding box center [369, 125] width 30 height 30
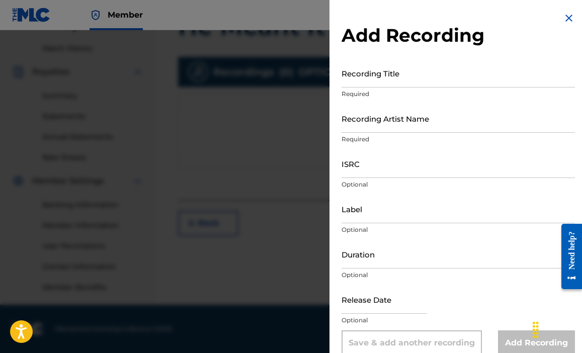
click at [362, 83] on input "Recording Title" at bounding box center [458, 73] width 233 height 29
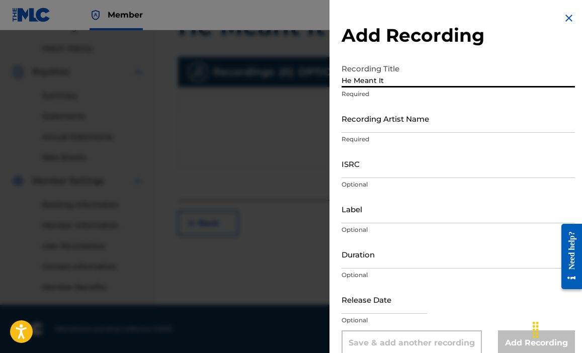
type input "He Meant It"
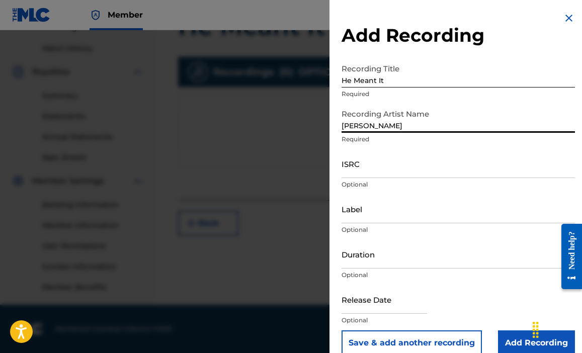
type input "[PERSON_NAME]"
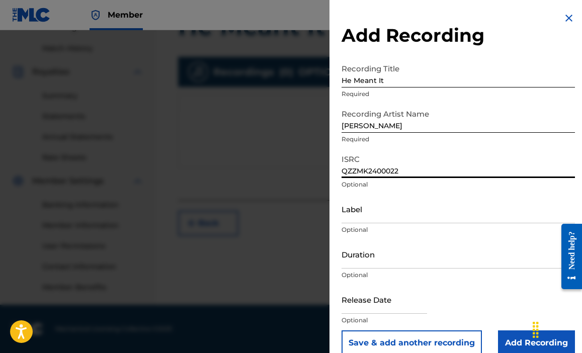
type input "QZZMK2400022"
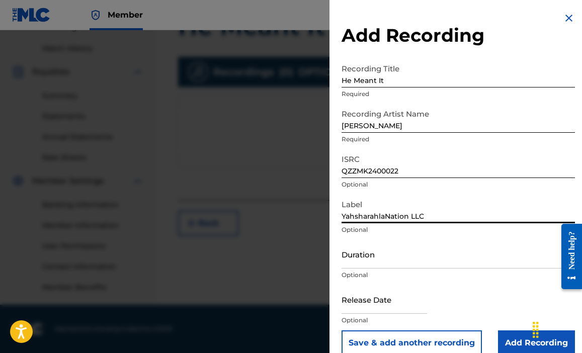
click at [353, 216] on input "YahsharahlaNation LLC" at bounding box center [458, 209] width 233 height 29
type input "YasharahlaNation LLC"
click at [424, 258] on input "Duration" at bounding box center [458, 254] width 233 height 29
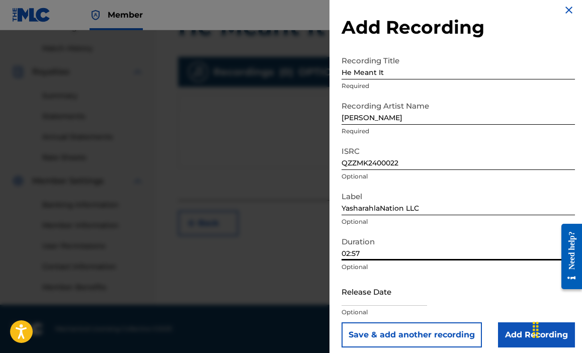
scroll to position [15, 0]
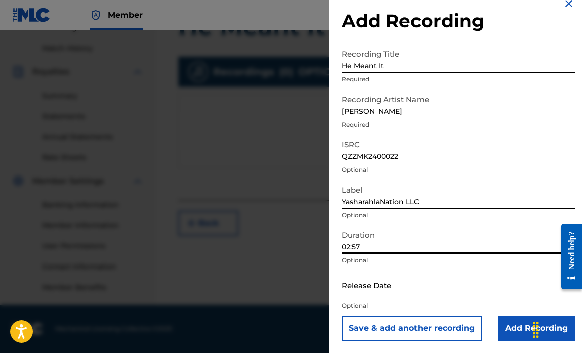
type input "02:57"
click at [413, 291] on input "text" at bounding box center [385, 285] width 86 height 29
select select "7"
select select "2025"
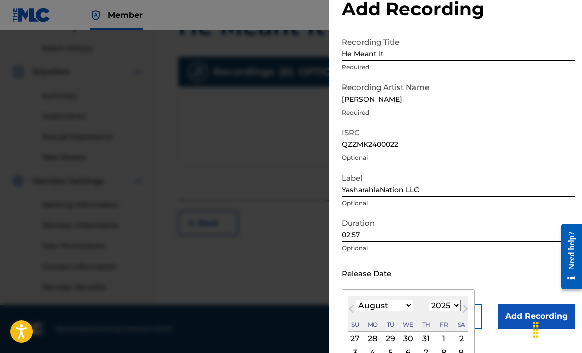
scroll to position [45, 0]
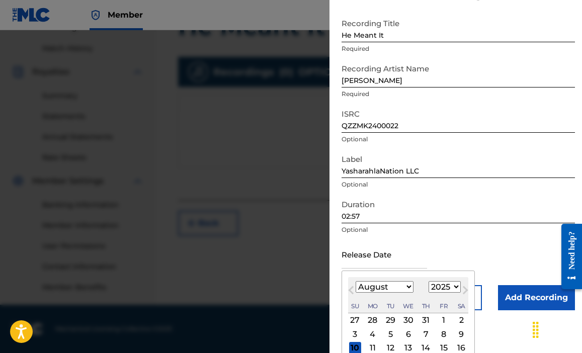
select select "8"
click at [370, 320] on div "1" at bounding box center [373, 320] width 12 height 12
type input "[DATE]"
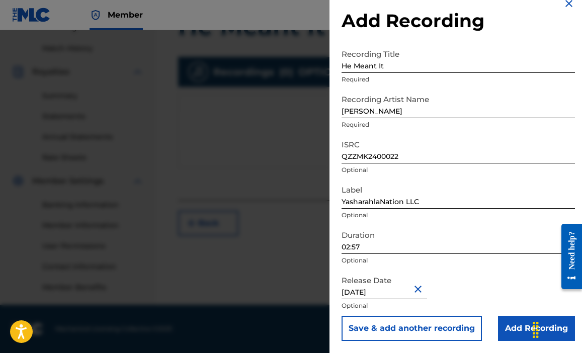
scroll to position [15, 0]
click at [518, 337] on input "Add Recording" at bounding box center [536, 328] width 77 height 25
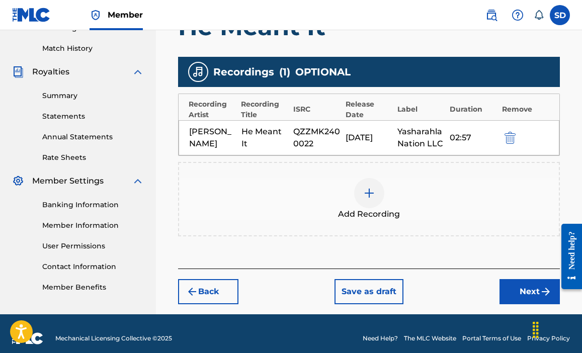
click at [521, 298] on button "Next" at bounding box center [530, 291] width 60 height 25
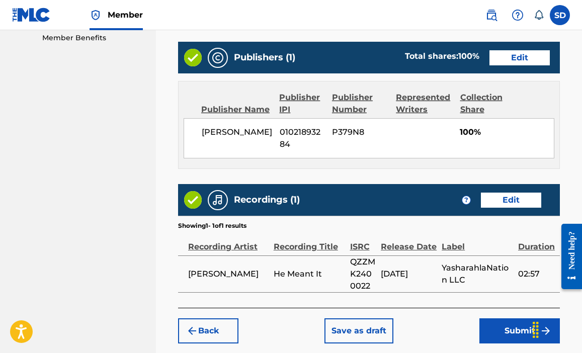
scroll to position [558, 0]
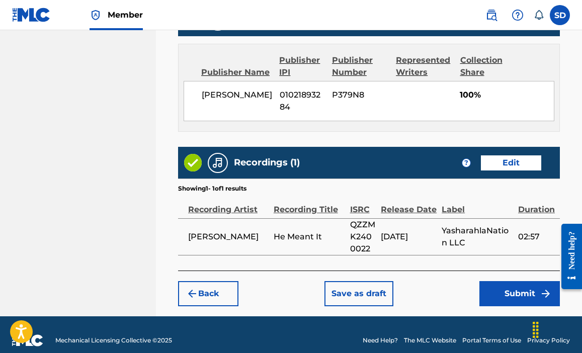
click at [518, 286] on button "Submit" at bounding box center [520, 293] width 81 height 25
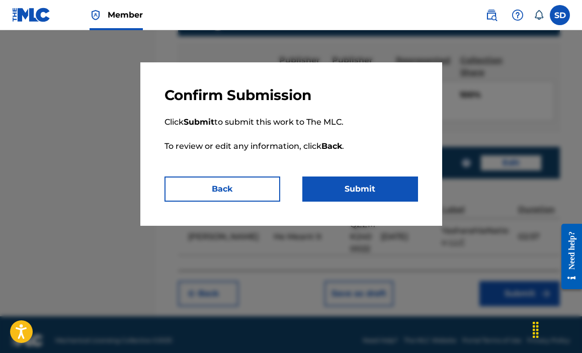
click at [392, 183] on button "Submit" at bounding box center [360, 189] width 116 height 25
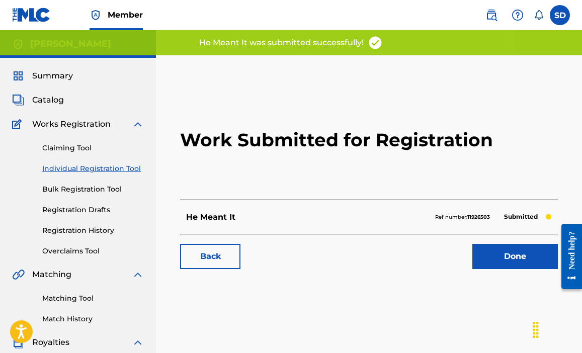
click at [480, 256] on link "Done" at bounding box center [515, 256] width 86 height 25
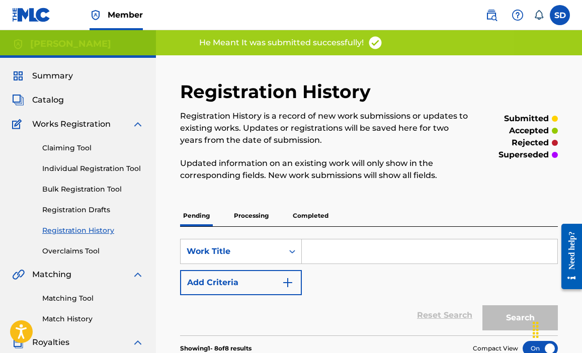
click at [74, 172] on link "Individual Registration Tool" at bounding box center [93, 169] width 102 height 11
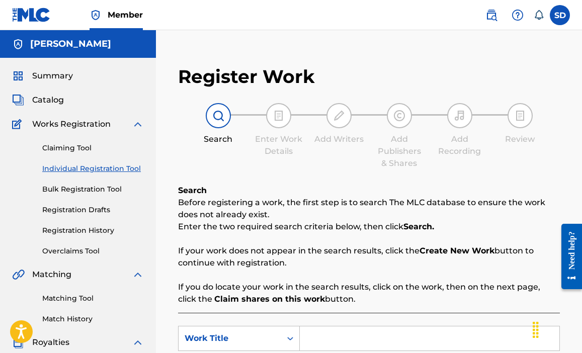
scroll to position [209, 0]
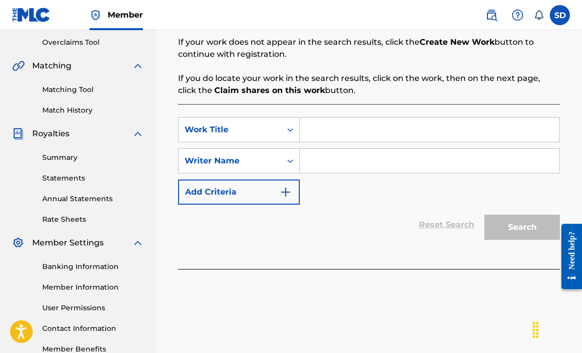
click at [342, 137] on input "Search Form" at bounding box center [430, 130] width 260 height 24
type input "Momma"
click at [329, 158] on input "Search Form" at bounding box center [430, 161] width 260 height 24
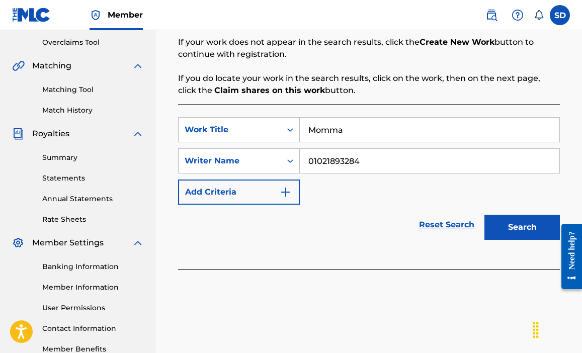
type input "01021893284"
click at [530, 234] on button "Search" at bounding box center [522, 227] width 75 height 25
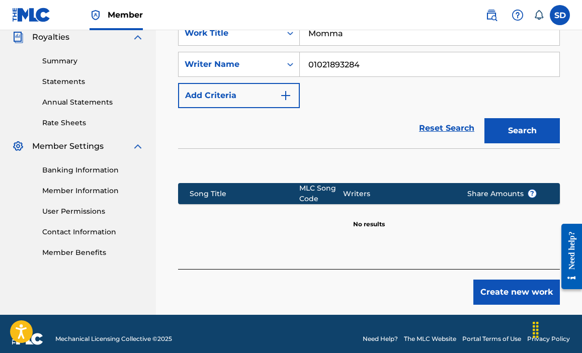
click at [510, 297] on button "Create new work" at bounding box center [516, 292] width 87 height 25
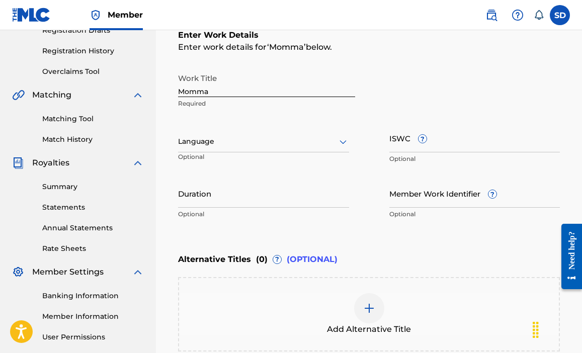
scroll to position [176, 0]
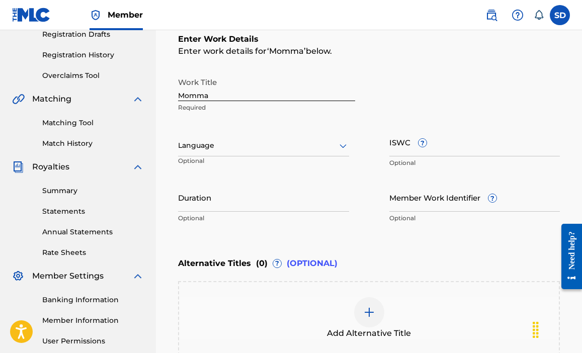
click at [265, 146] on div at bounding box center [263, 145] width 171 height 13
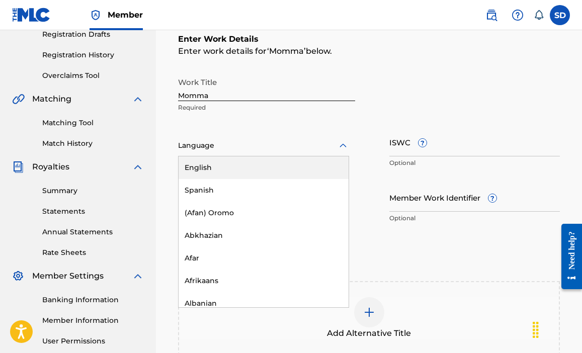
click at [229, 172] on div "English" at bounding box center [264, 167] width 170 height 23
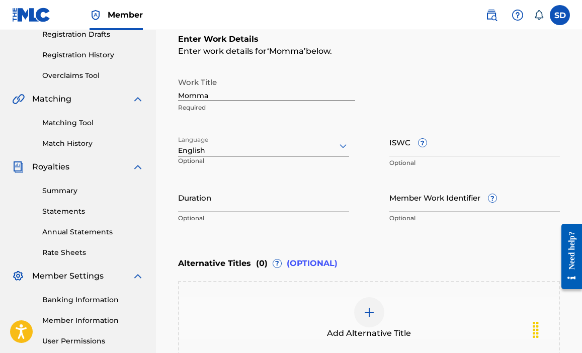
click at [252, 200] on input "Duration" at bounding box center [263, 197] width 171 height 29
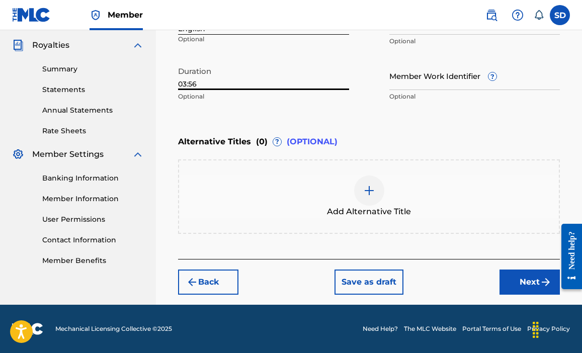
type input "03:56"
click at [520, 278] on button "Next" at bounding box center [530, 282] width 60 height 25
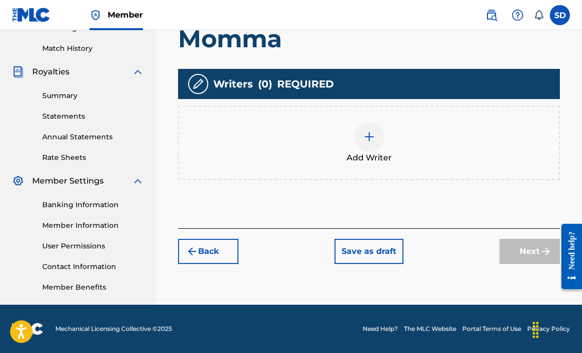
click at [368, 141] on img at bounding box center [369, 137] width 12 height 12
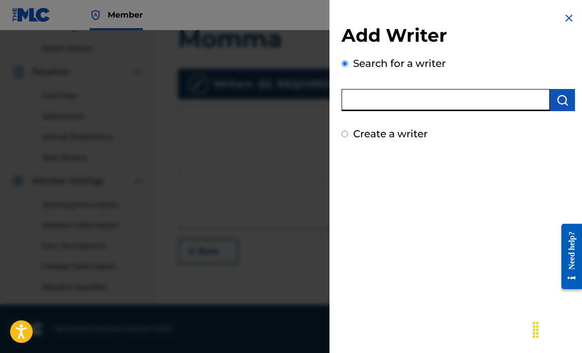
click at [424, 102] on input "text" at bounding box center [446, 100] width 208 height 22
type input "01021893284"
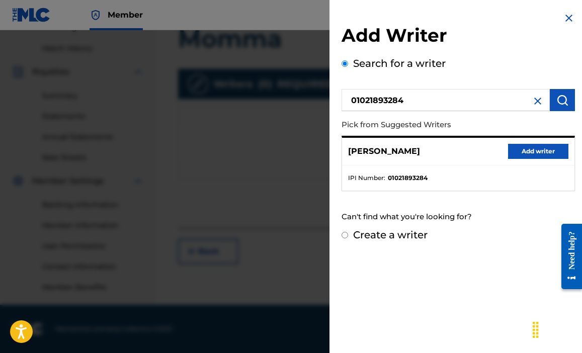
click at [528, 150] on button "Add writer" at bounding box center [538, 151] width 60 height 15
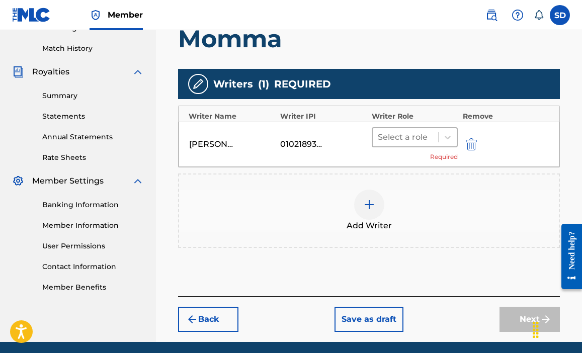
click at [390, 137] on div at bounding box center [405, 137] width 55 height 14
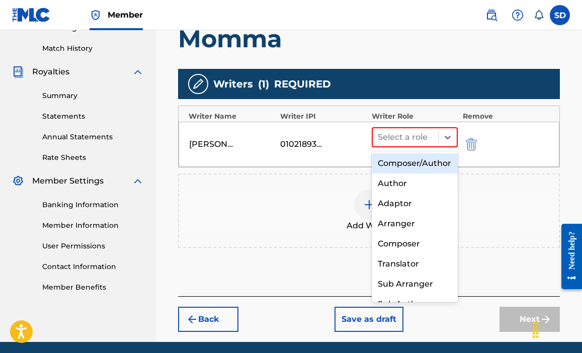
drag, startPoint x: 396, startPoint y: 172, endPoint x: 407, endPoint y: 180, distance: 13.6
click at [396, 172] on div "Composer/Author" at bounding box center [415, 163] width 86 height 20
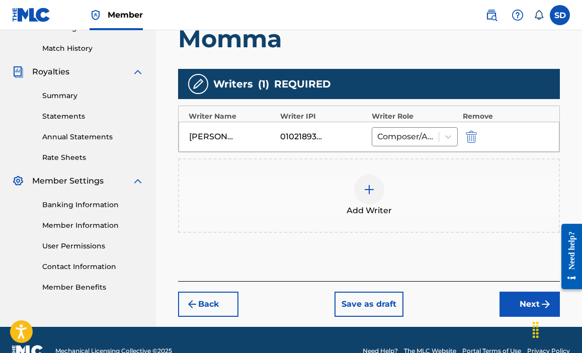
click at [512, 306] on button "Next" at bounding box center [530, 304] width 60 height 25
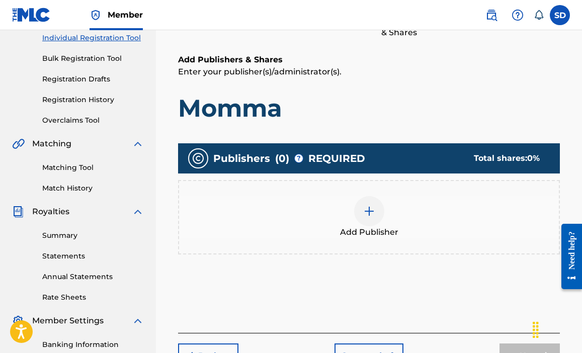
scroll to position [237, 0]
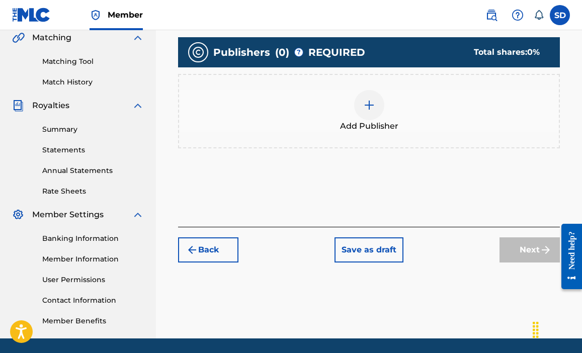
click at [367, 112] on div at bounding box center [369, 105] width 30 height 30
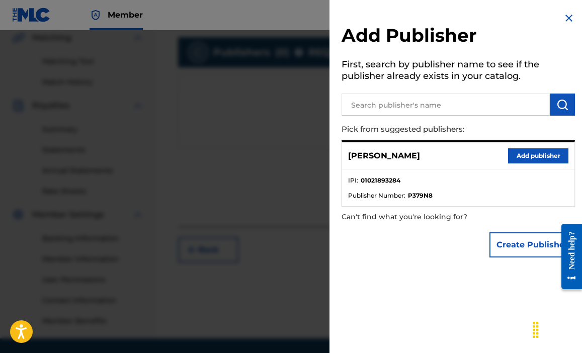
drag, startPoint x: 528, startPoint y: 150, endPoint x: 524, endPoint y: 174, distance: 23.4
click at [528, 151] on button "Add publisher" at bounding box center [538, 155] width 60 height 15
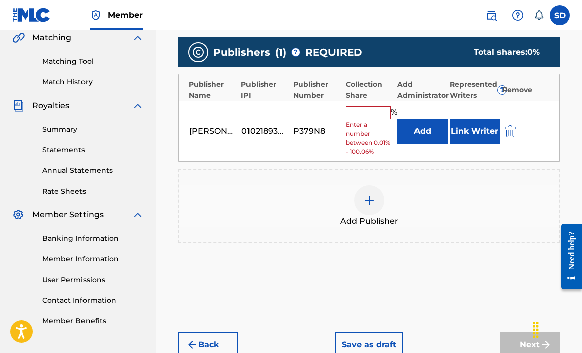
click at [354, 112] on input "text" at bounding box center [368, 112] width 45 height 13
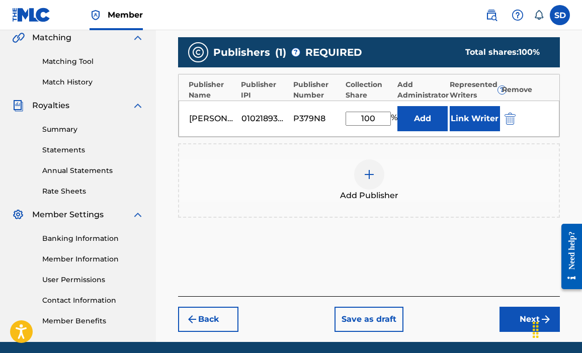
type input "100"
click at [517, 314] on button "Next" at bounding box center [530, 319] width 60 height 25
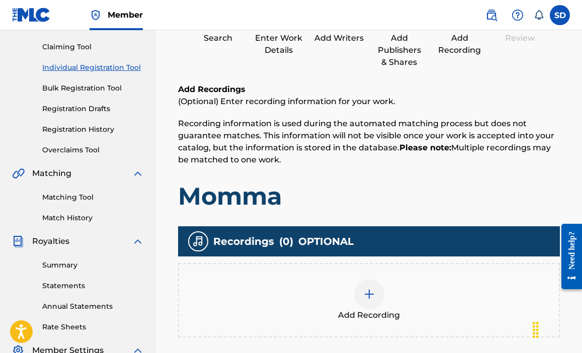
scroll to position [142, 0]
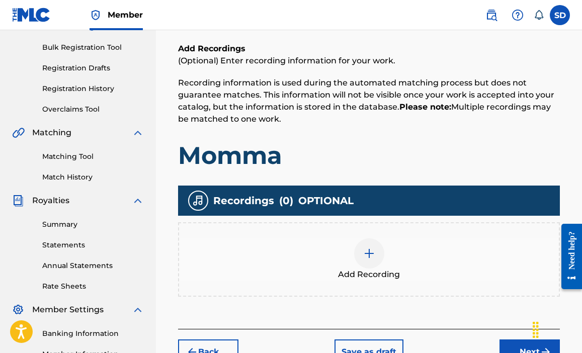
click at [364, 255] on img at bounding box center [369, 254] width 12 height 12
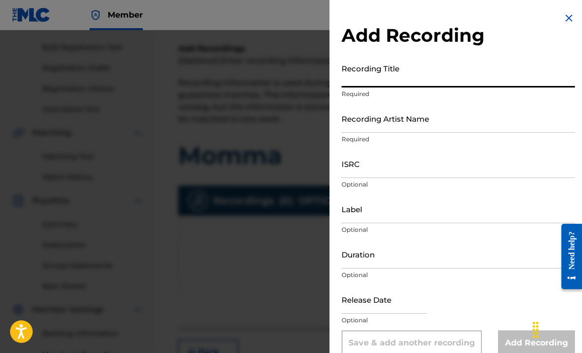
click at [358, 79] on input "Recording Title" at bounding box center [458, 73] width 233 height 29
type input "Momma"
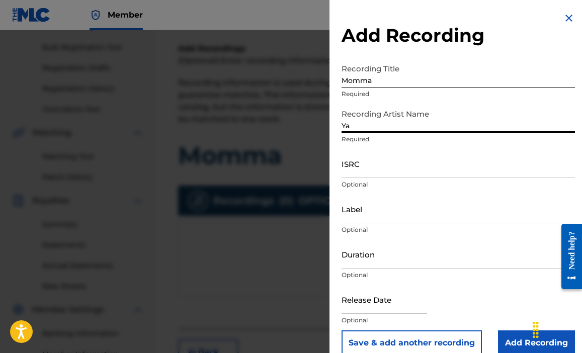
type input "Y"
type input "[PERSON_NAME]"
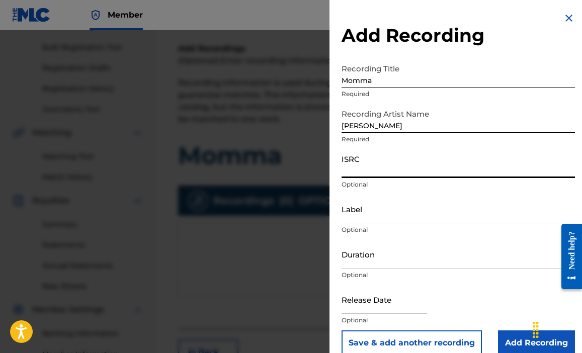
drag, startPoint x: 364, startPoint y: 167, endPoint x: 367, endPoint y: 162, distance: 5.9
click at [364, 167] on input "ISRC" at bounding box center [458, 163] width 233 height 29
type input "QZZMK2400023"
click at [386, 206] on input "Label" at bounding box center [458, 209] width 233 height 29
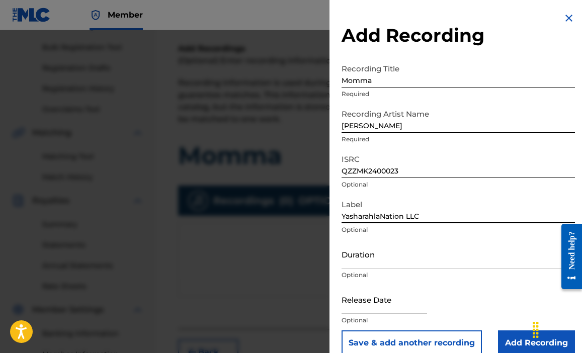
type input "YasharahlaNation LLC"
click at [385, 264] on input "Duration" at bounding box center [458, 254] width 233 height 29
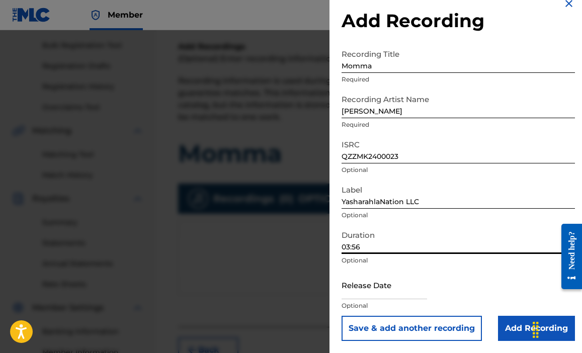
scroll to position [164, 0]
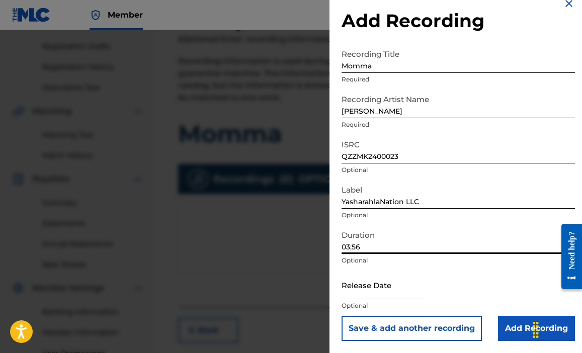
type input "03:56"
click at [359, 297] on input "text" at bounding box center [385, 285] width 86 height 29
select select "7"
select select "2025"
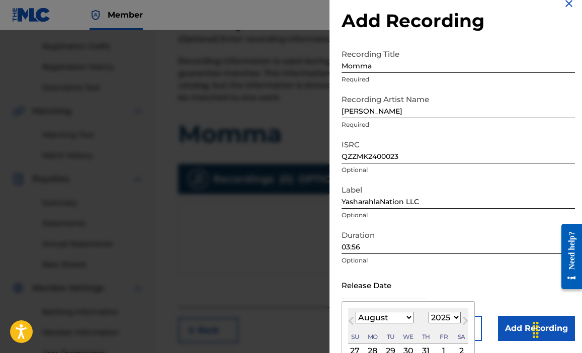
select select "8"
drag, startPoint x: 372, startPoint y: 349, endPoint x: 377, endPoint y: 350, distance: 5.3
click at [372, 349] on div "1" at bounding box center [373, 351] width 12 height 12
type input "[DATE]"
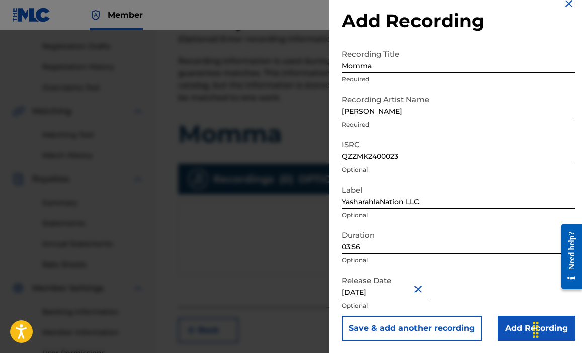
click at [503, 331] on input "Add Recording" at bounding box center [536, 328] width 77 height 25
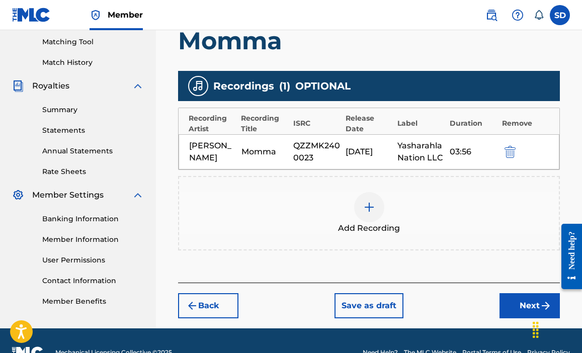
scroll to position [259, 0]
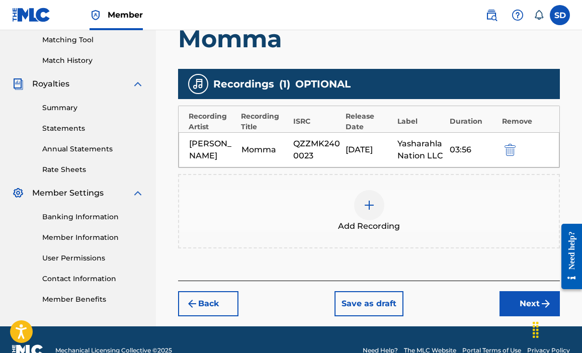
click at [525, 310] on button "Next" at bounding box center [530, 303] width 60 height 25
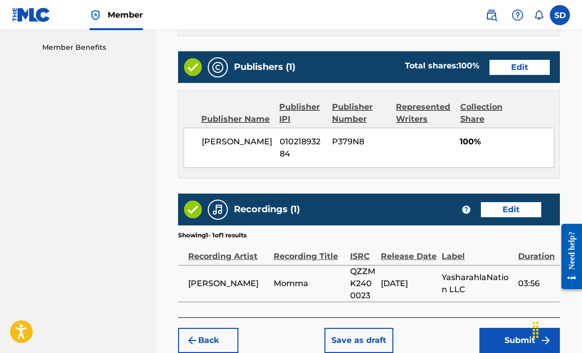
scroll to position [517, 0]
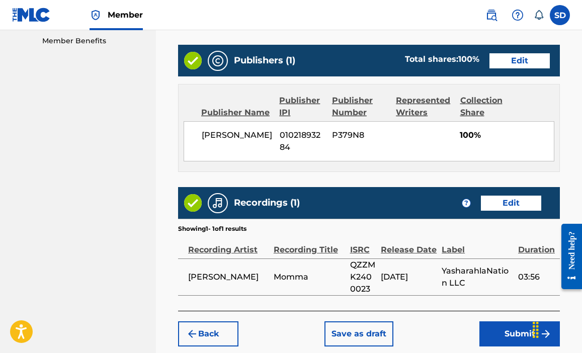
click at [494, 322] on button "Submit" at bounding box center [520, 334] width 81 height 25
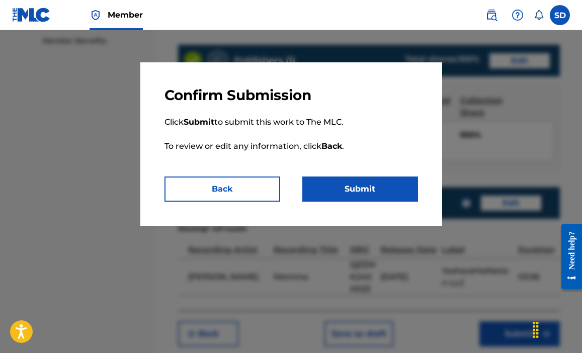
click at [361, 191] on button "Submit" at bounding box center [360, 189] width 116 height 25
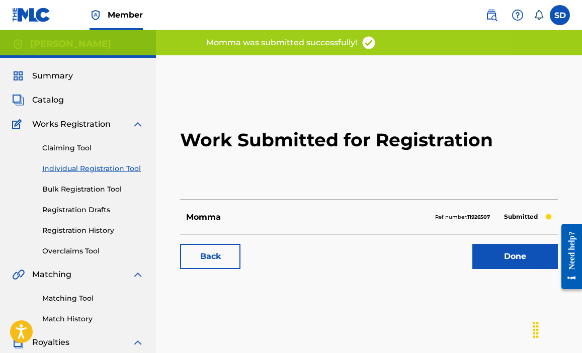
click at [494, 257] on link "Done" at bounding box center [515, 256] width 86 height 25
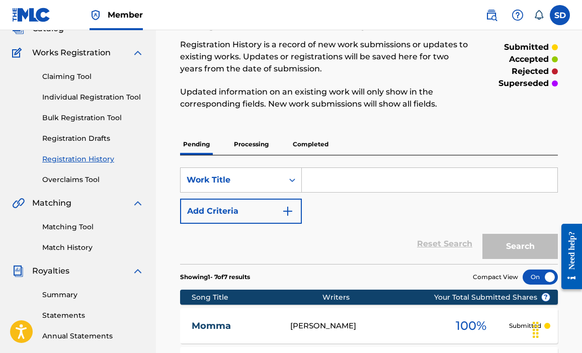
scroll to position [100, 0]
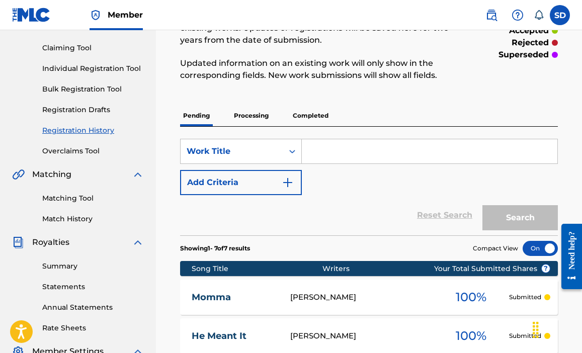
click at [76, 265] on link "Summary" at bounding box center [93, 266] width 102 height 11
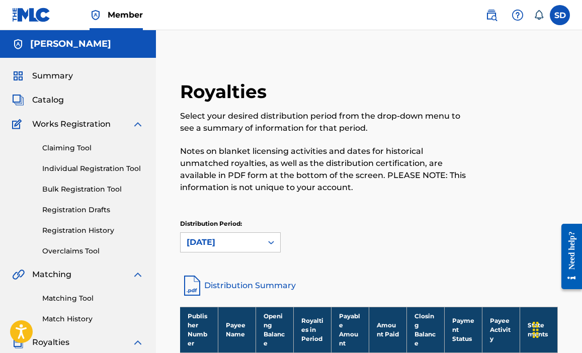
click at [92, 232] on link "Registration History" at bounding box center [93, 230] width 102 height 11
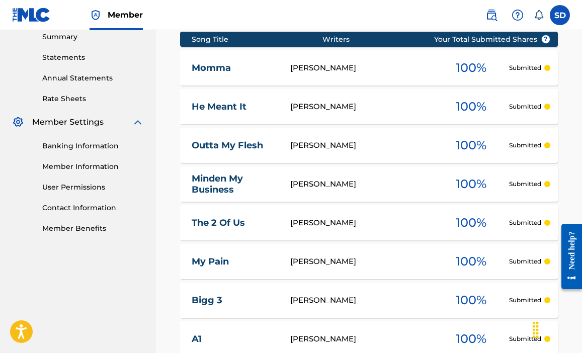
scroll to position [484, 0]
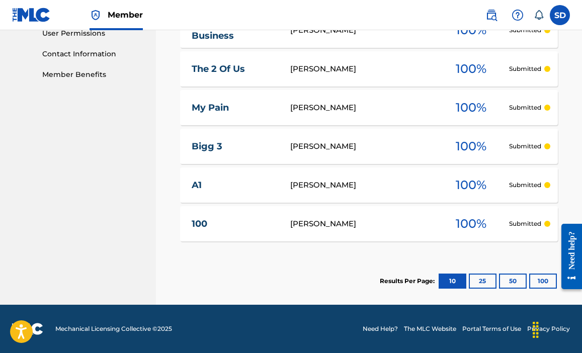
click at [484, 282] on button "25" at bounding box center [483, 281] width 28 height 15
click at [511, 282] on button "50" at bounding box center [513, 281] width 28 height 15
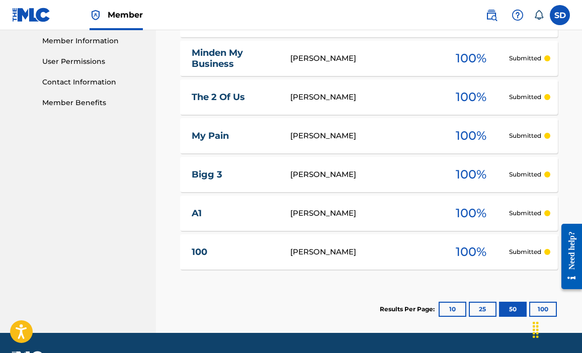
scroll to position [473, 0]
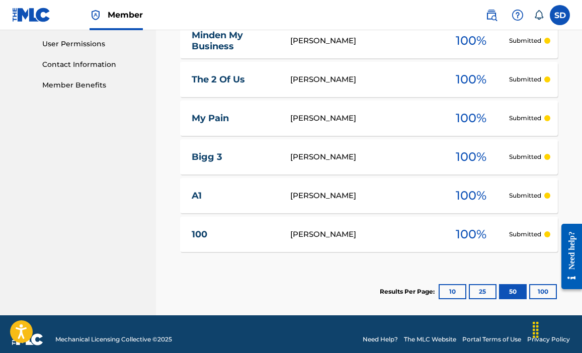
click at [548, 293] on button "100" at bounding box center [543, 291] width 28 height 15
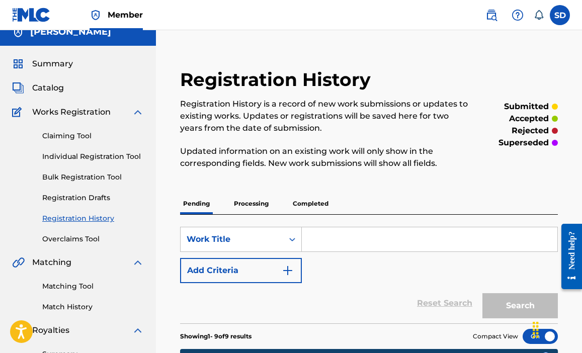
scroll to position [14, 0]
